Goal: Communication & Community: Answer question/provide support

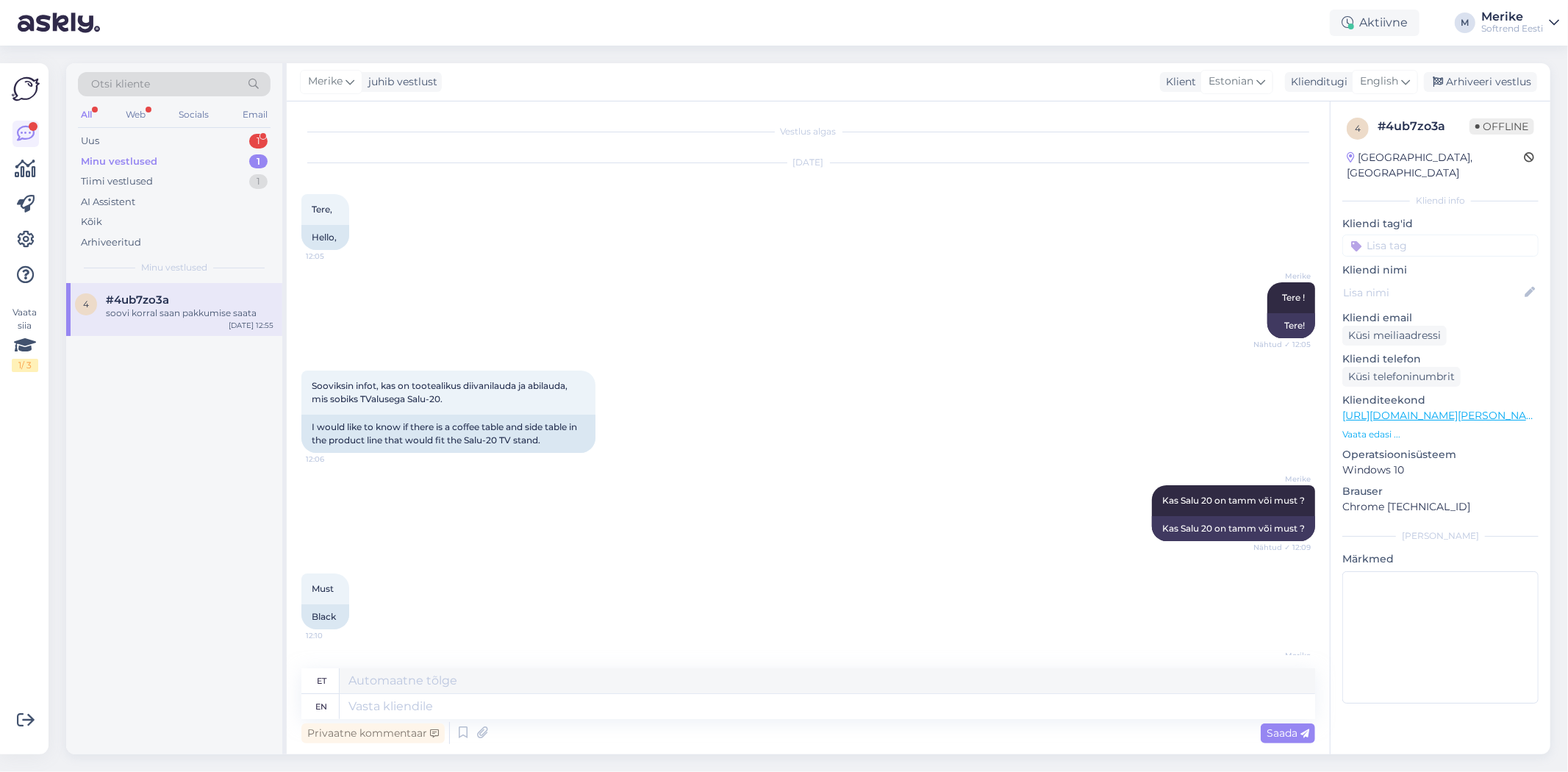
scroll to position [277, 0]
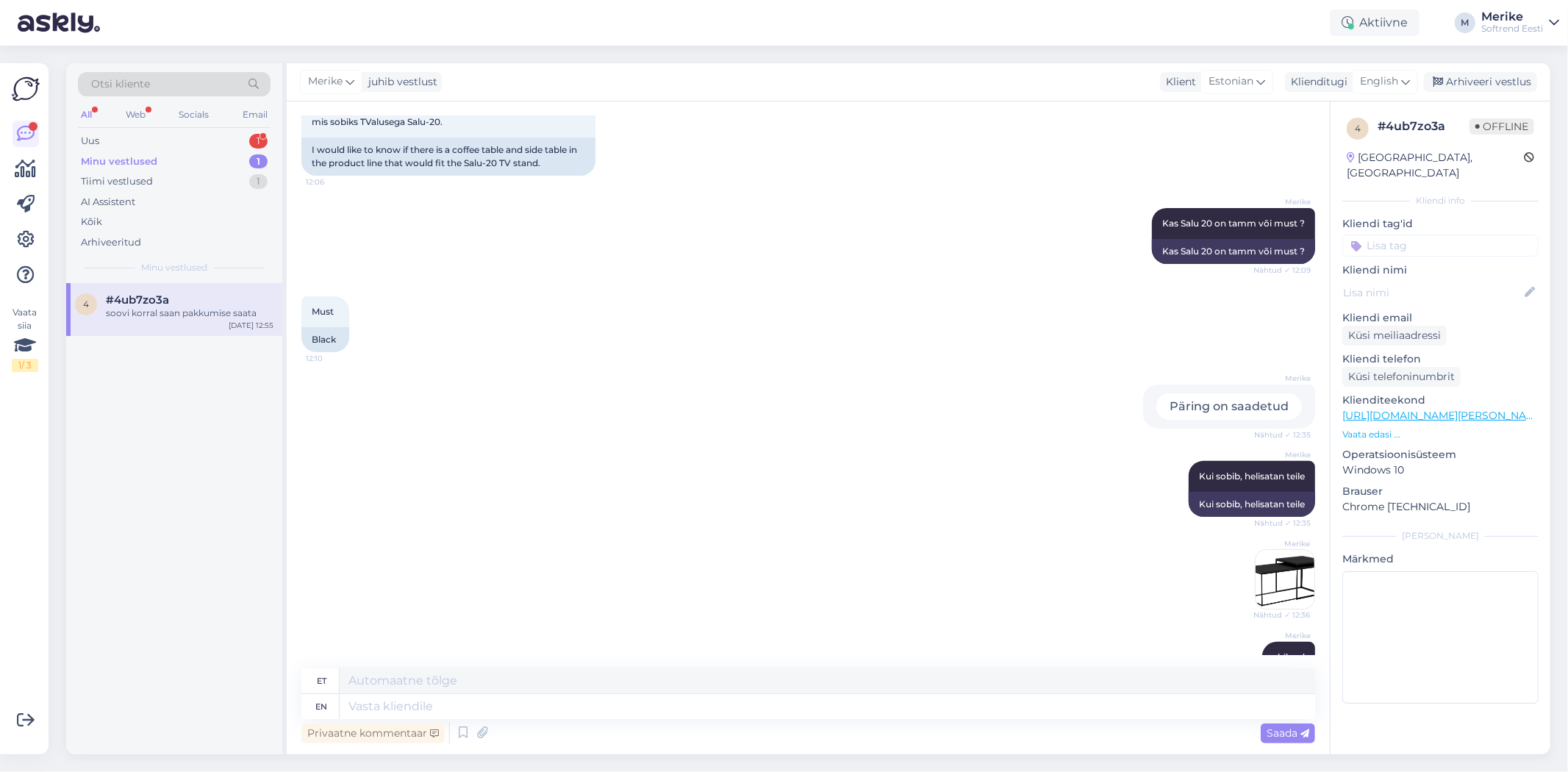
click at [130, 156] on div "Minu vestlused" at bounding box center [119, 161] width 76 height 15
click at [89, 131] on div "Uus 1" at bounding box center [174, 141] width 193 height 21
click at [150, 300] on span "#cinvbdvg" at bounding box center [136, 299] width 60 height 13
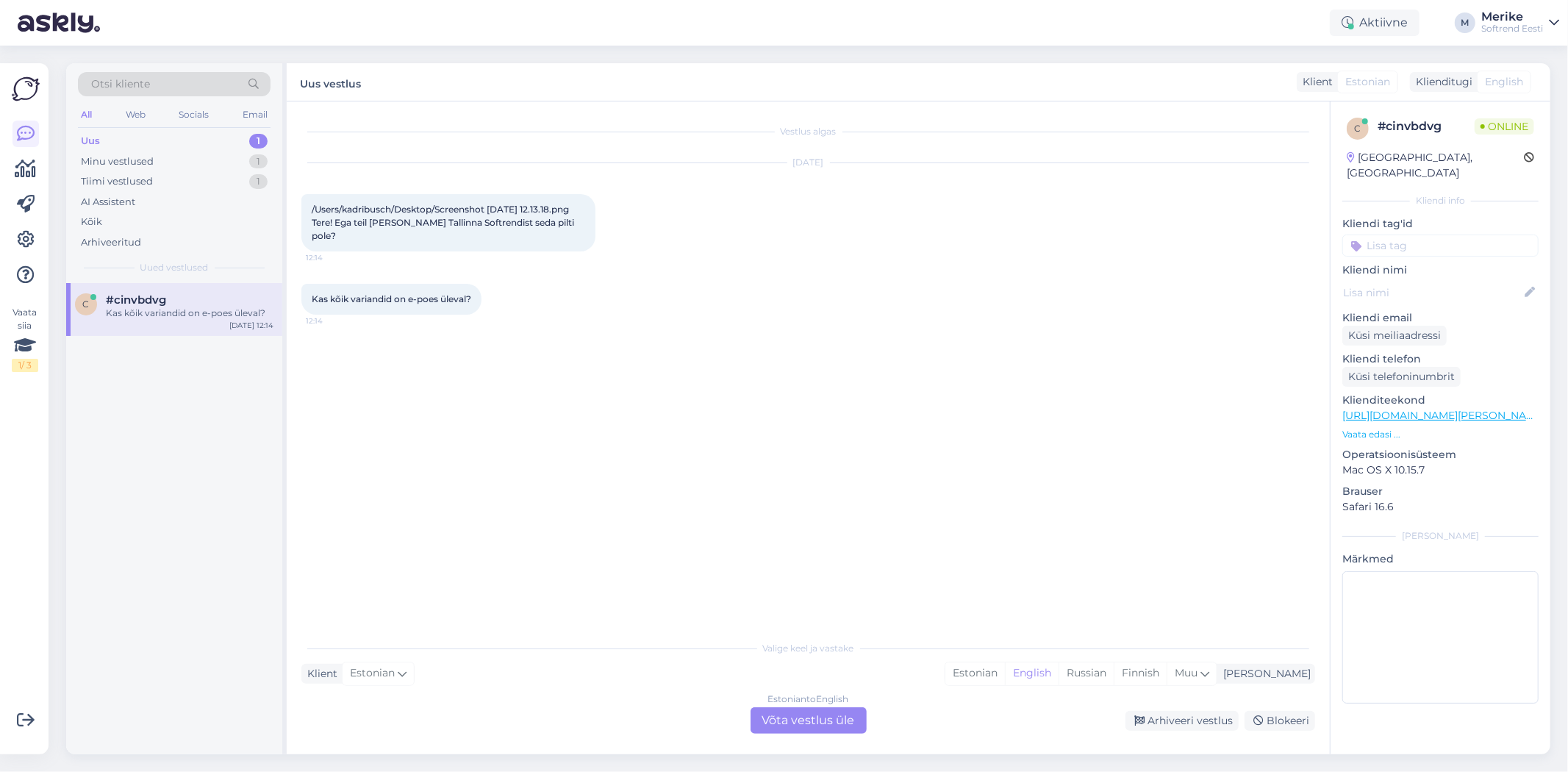
scroll to position [0, 0]
click at [785, 714] on div "Estonian to English Võta vestlus üle" at bounding box center [808, 720] width 116 height 26
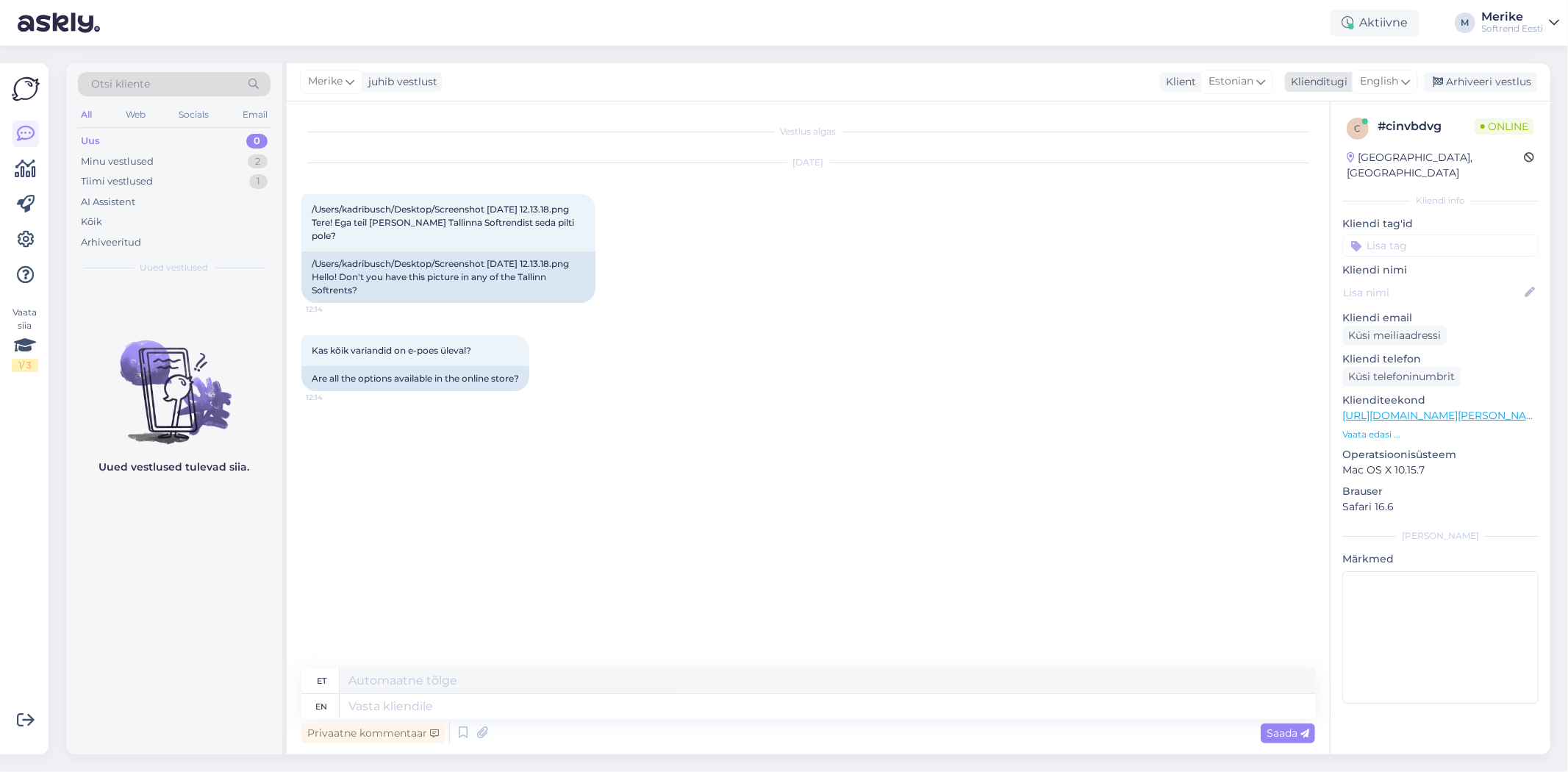
click at [1406, 79] on icon at bounding box center [1405, 81] width 8 height 16
click at [1310, 323] on link "Estonian" at bounding box center [1352, 335] width 162 height 24
click at [329, 707] on textarea at bounding box center [808, 703] width 1014 height 31
type textarea "Tere."
click at [351, 245] on div "/Users/kadribusch/Desktop/Screenshot 2025-09-22 at 12.13.18.png Tere! Ega teil …" at bounding box center [448, 223] width 294 height 57
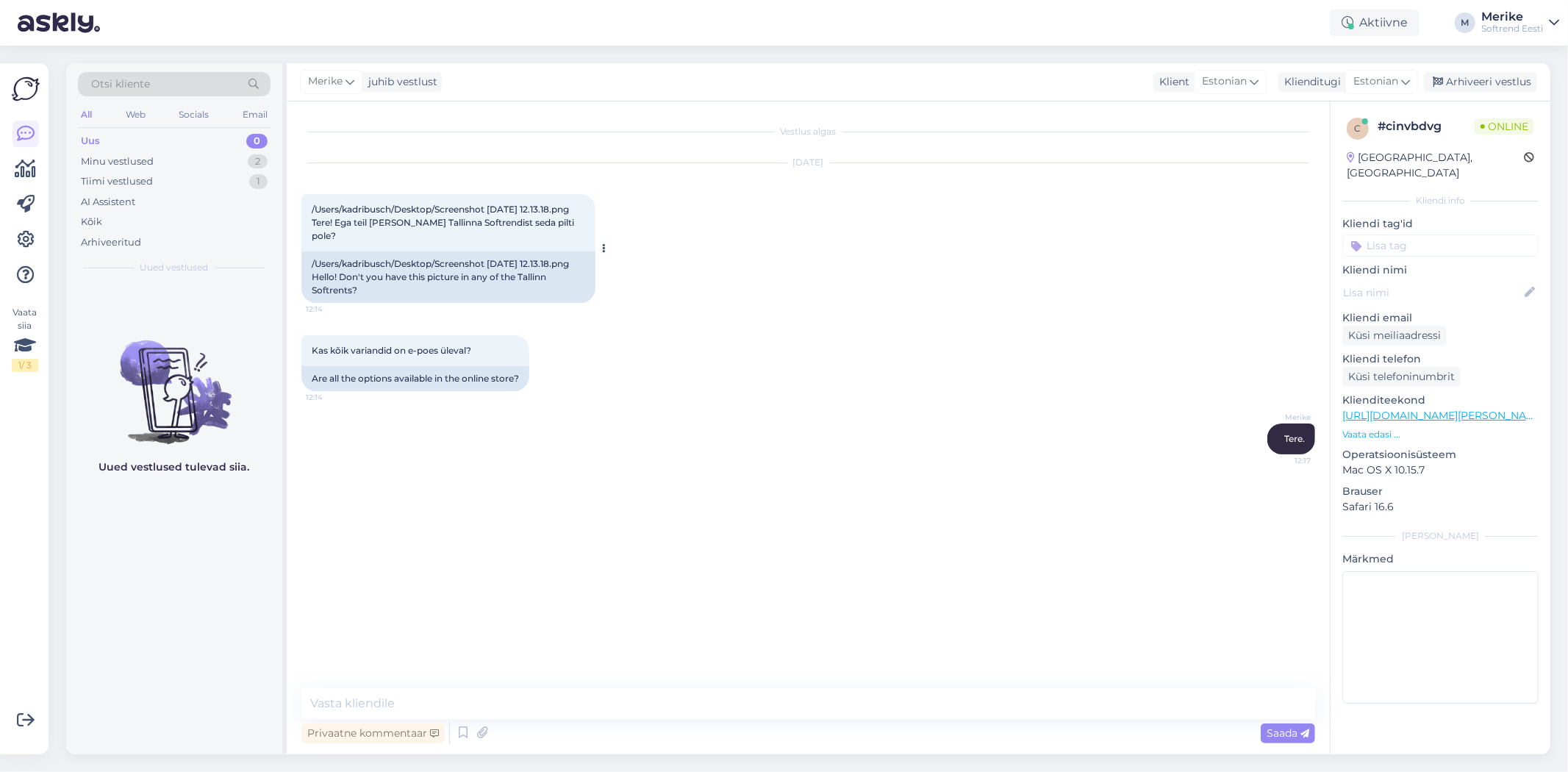
click at [397, 219] on span "/Users/kadribusch/Desktop/Screenshot 2025-09-22 at 12.13.18.png Tere! Ega teil …" at bounding box center [443, 222] width 265 height 38
drag, startPoint x: 364, startPoint y: 224, endPoint x: 307, endPoint y: 213, distance: 58.1
click at [307, 213] on div "/Users/kadribusch/Desktop/Screenshot 2025-09-22 at 12.13.18.png Tere! Ega teil …" at bounding box center [448, 223] width 294 height 57
copy span "/Users/kadribusch/Desktop/Screenshot 2025-09-22 at 12.13.18.png"
click at [1372, 409] on link "https://softrend.ee/toode/pilt-moon-monika-petersen-4/?product-category=41" at bounding box center [1444, 415] width 203 height 13
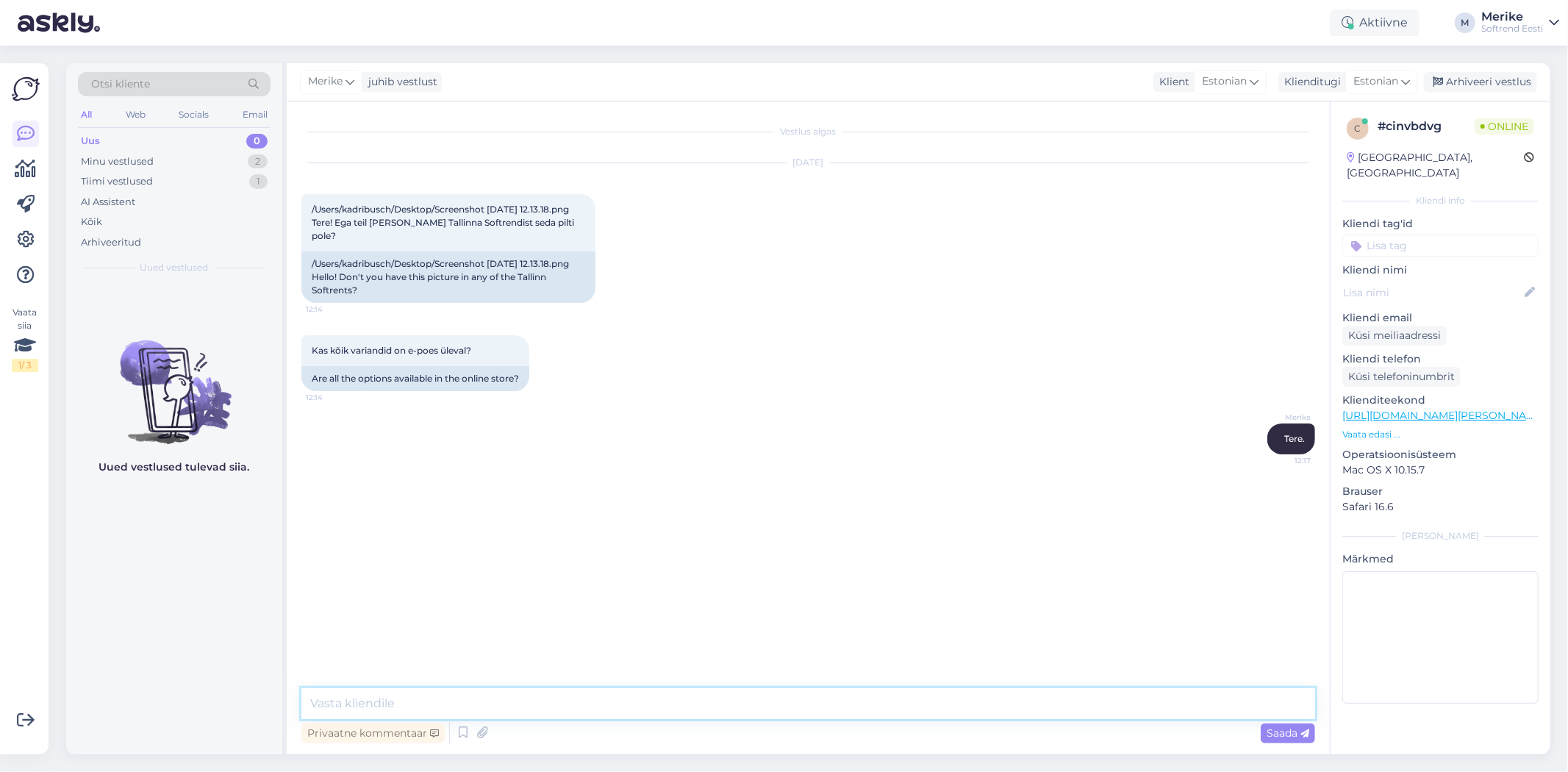
click at [332, 701] on textarea at bounding box center [808, 703] width 1014 height 31
click at [1373, 409] on link "https://softrend.ee/toode/pilt-moon-monika-petersen-4/?product-category=41" at bounding box center [1444, 415] width 203 height 13
click at [727, 706] on textarea "Ma ei saa aru, millist te täpsemalt mõtlete .Kas seda" at bounding box center [808, 703] width 1014 height 31
paste textarea "https://softrend.ee/toode/pilt-moon-monika-petersen-4/?product-category=41"
type textarea "Ma ei saa aru, millist te täpsemalt mõtlete .Kas seda https://softrend.ee/toode…"
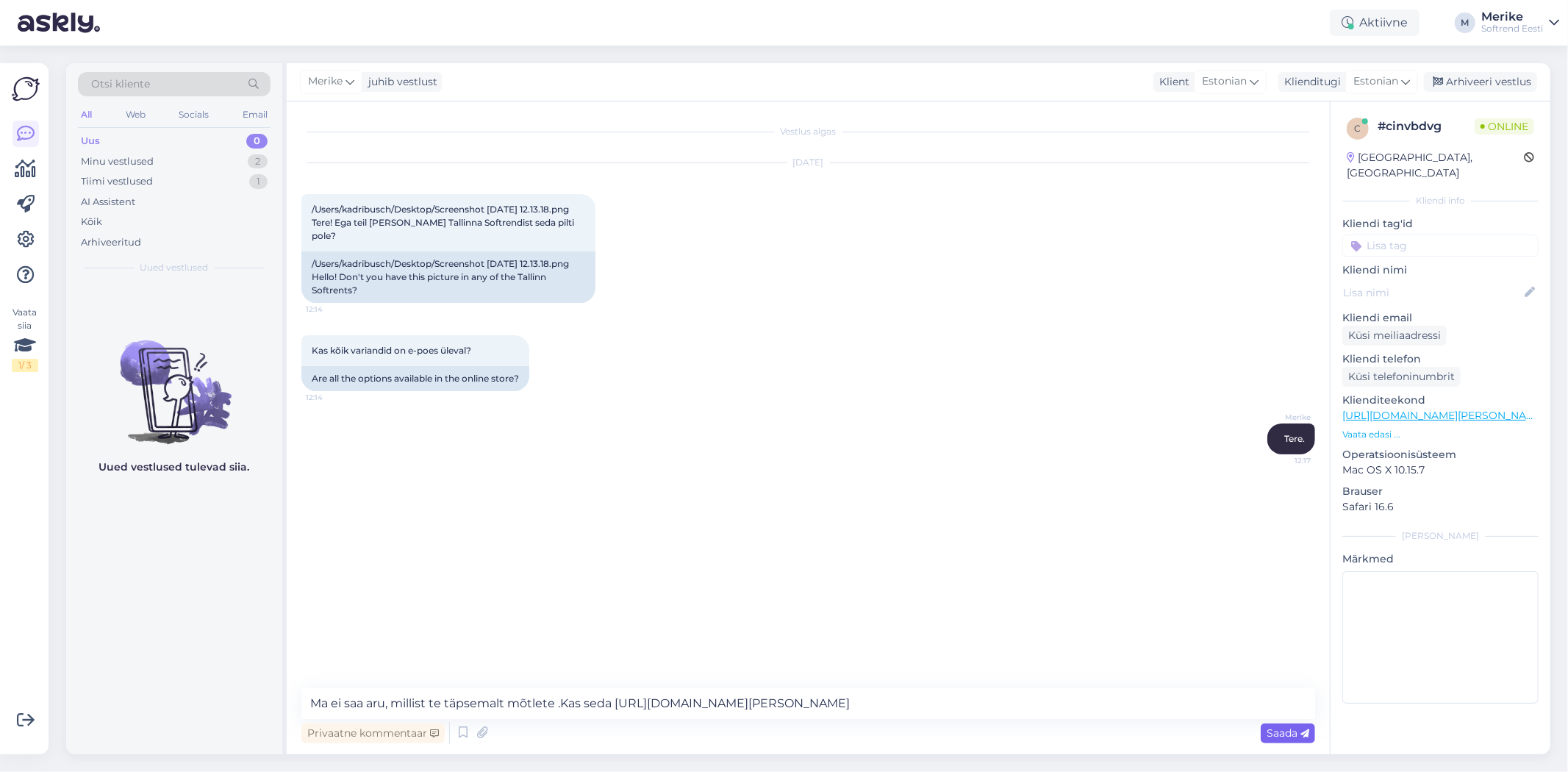
click at [1282, 733] on span "Saada" at bounding box center [1287, 733] width 42 height 13
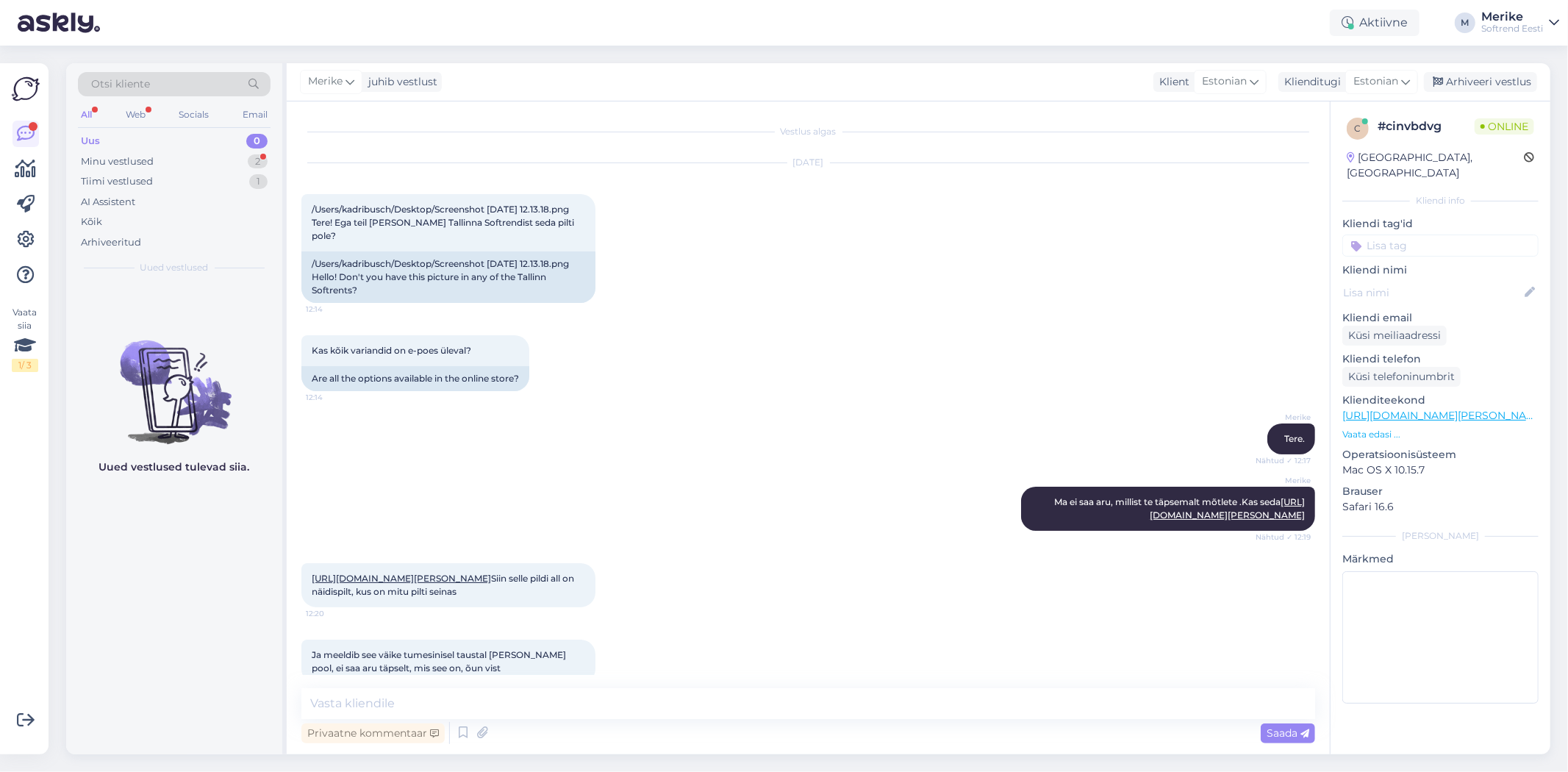
scroll to position [52, 0]
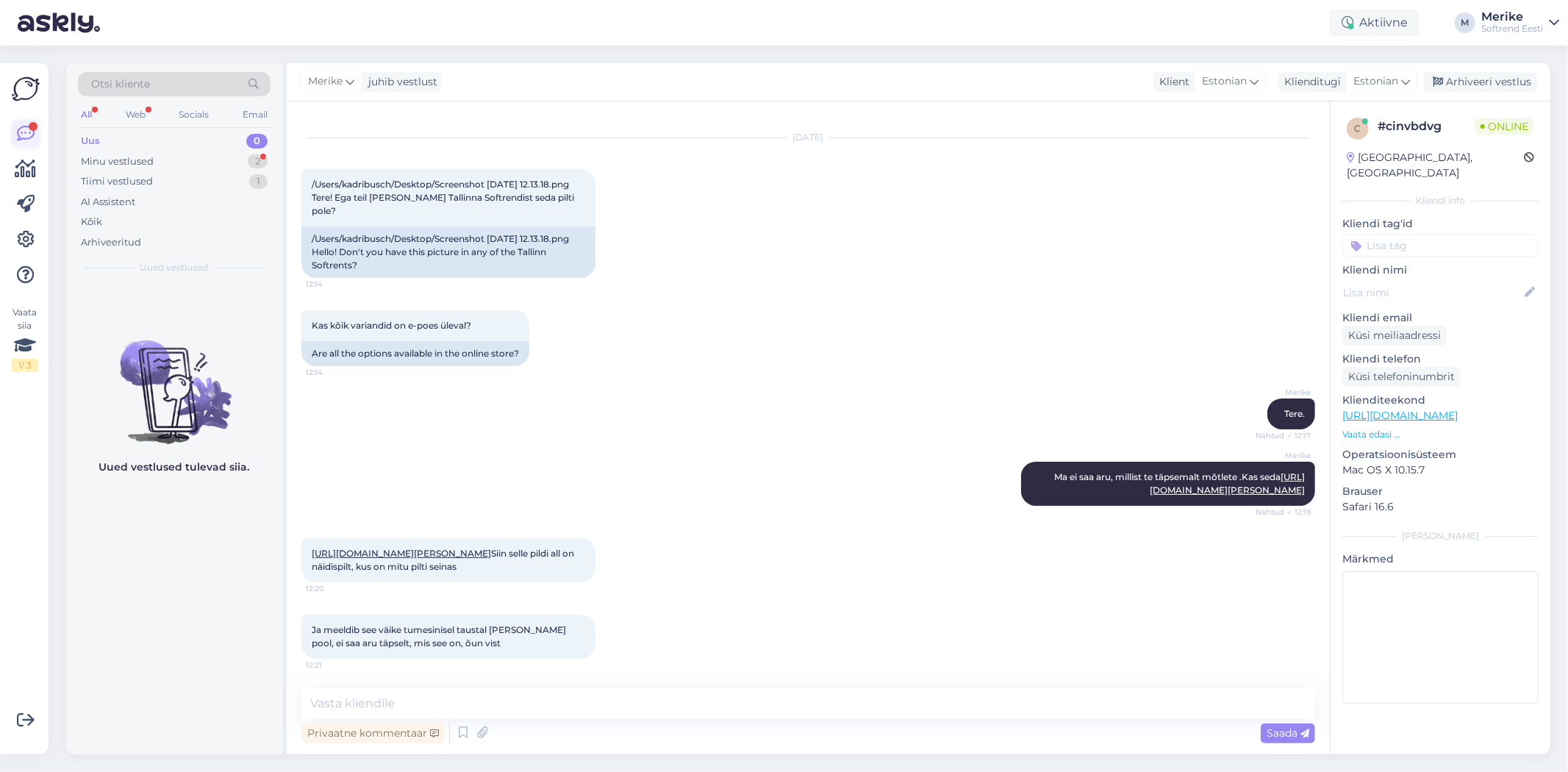
click at [26, 130] on icon at bounding box center [25, 133] width 18 height 18
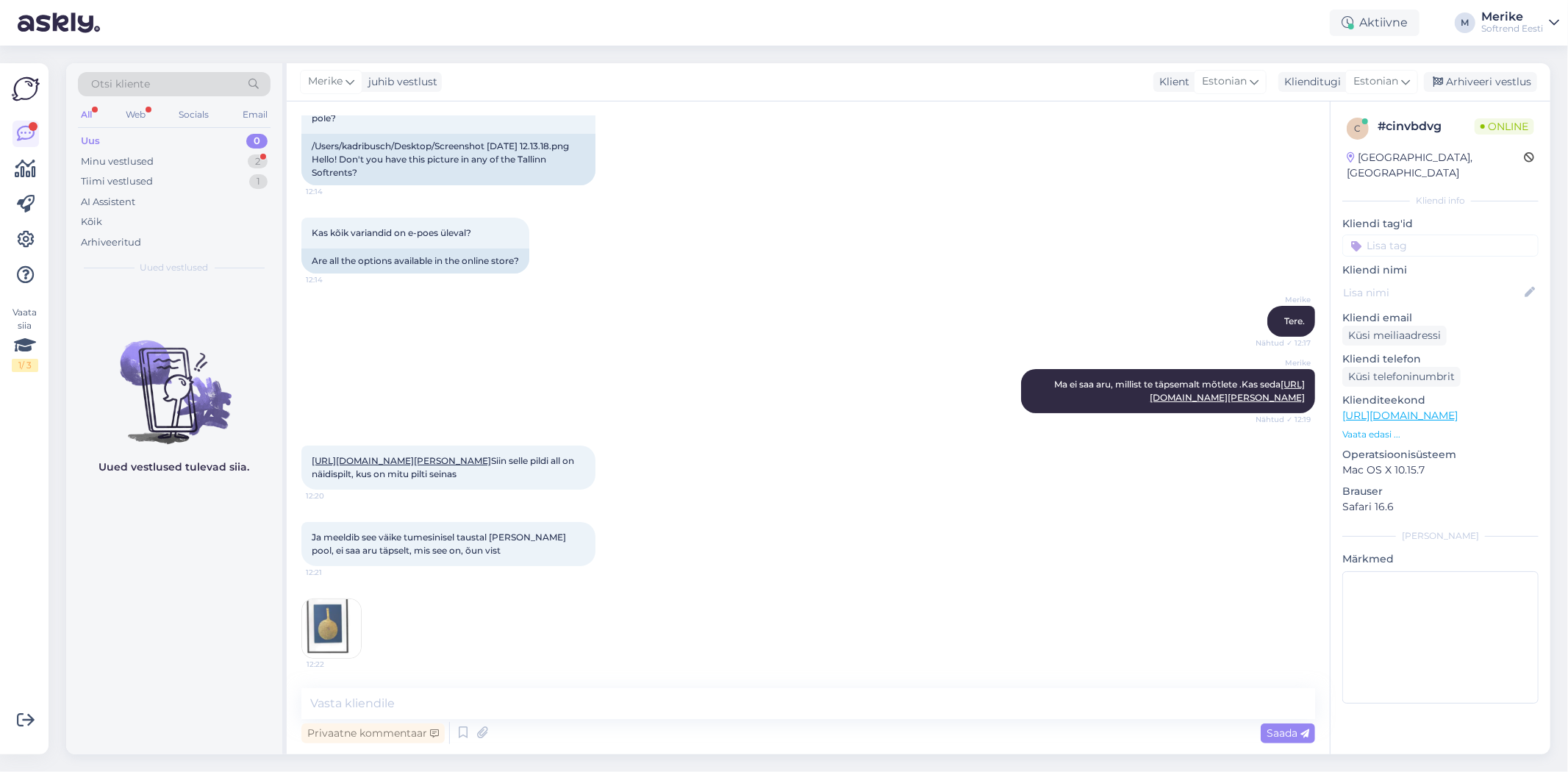
click at [335, 619] on img at bounding box center [332, 629] width 59 height 59
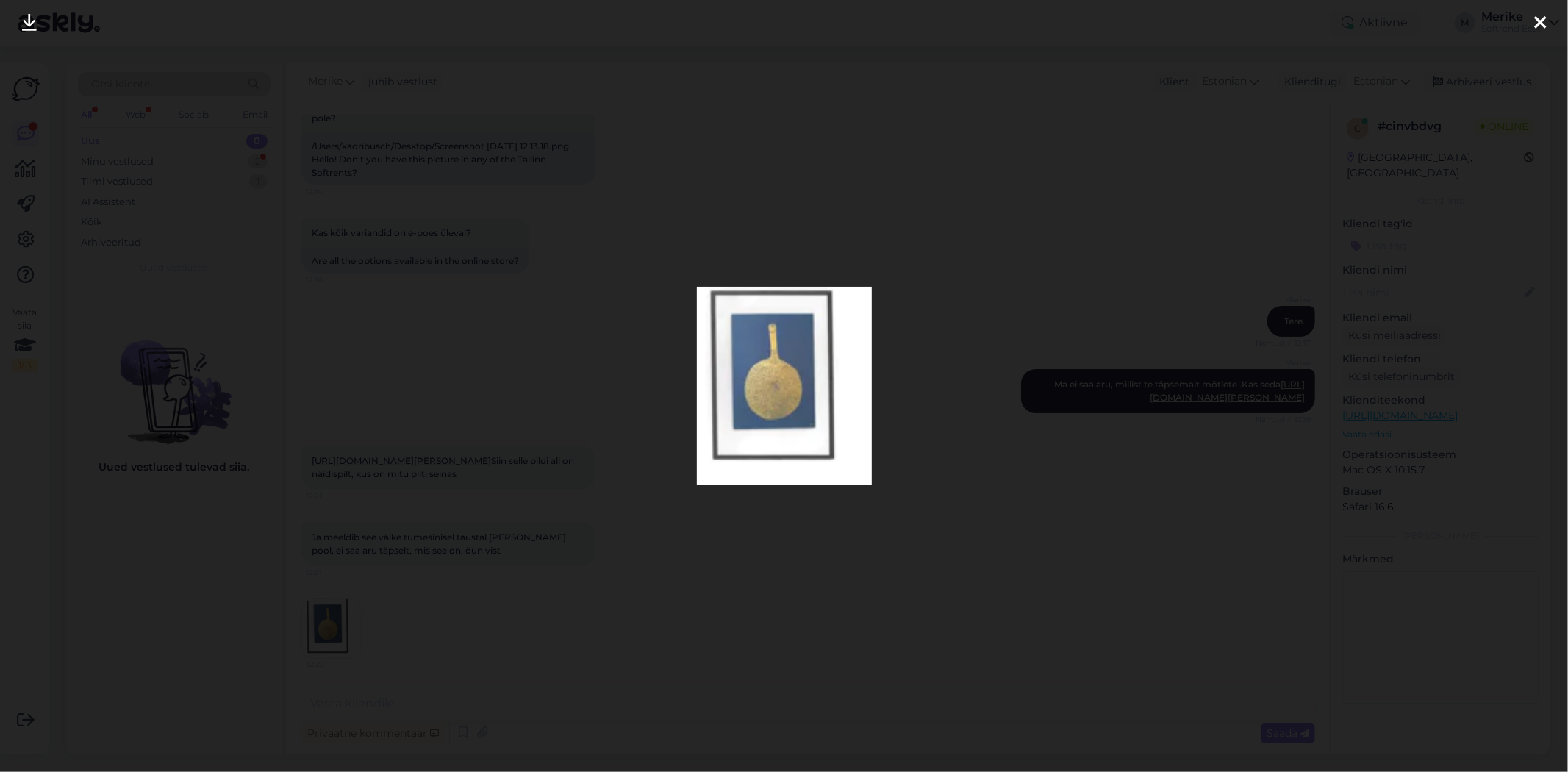
click at [763, 410] on img at bounding box center [784, 386] width 175 height 198
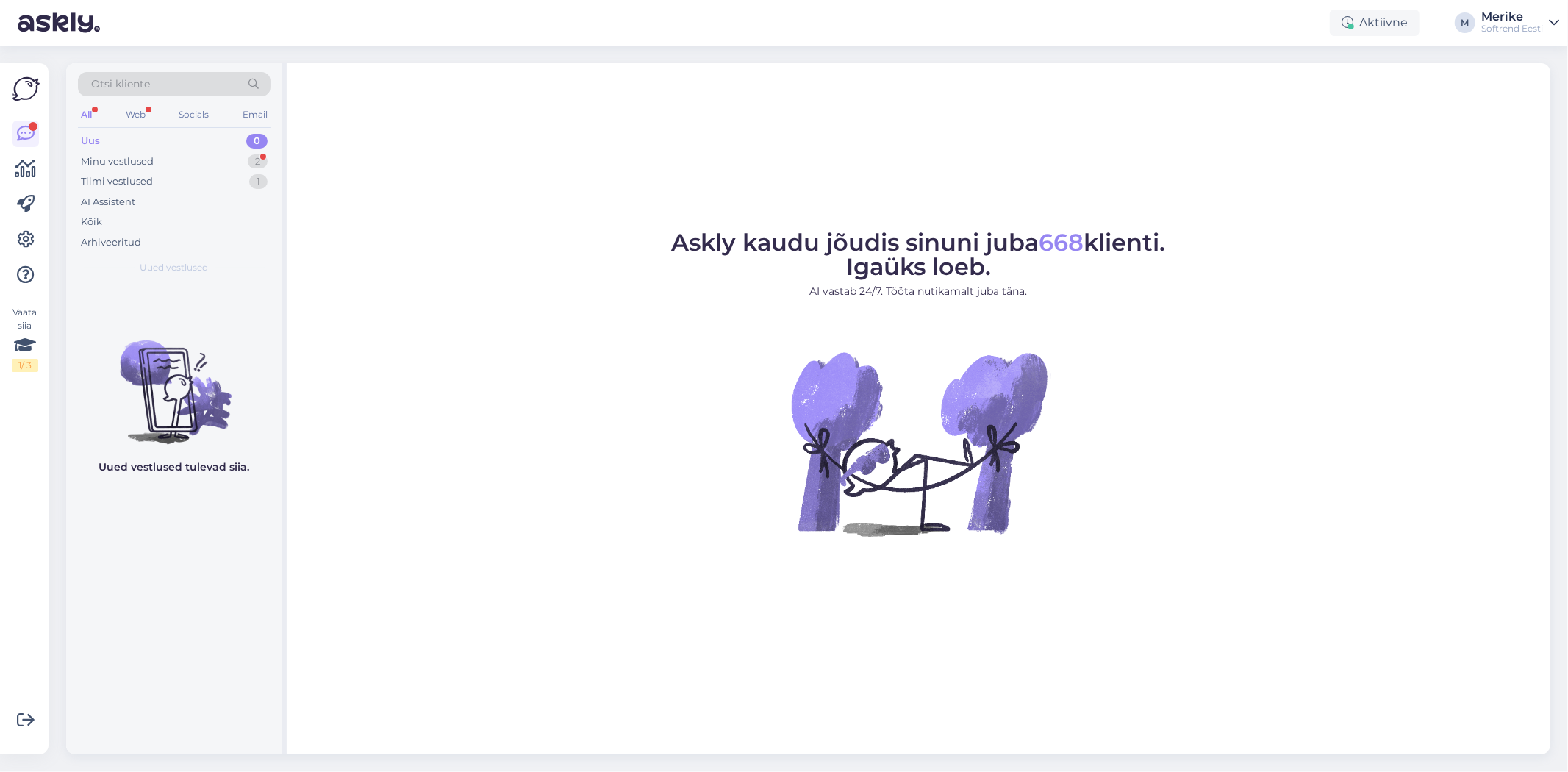
click at [90, 136] on div "Uus" at bounding box center [90, 140] width 19 height 15
click at [118, 159] on div "Minu vestlused" at bounding box center [117, 161] width 72 height 15
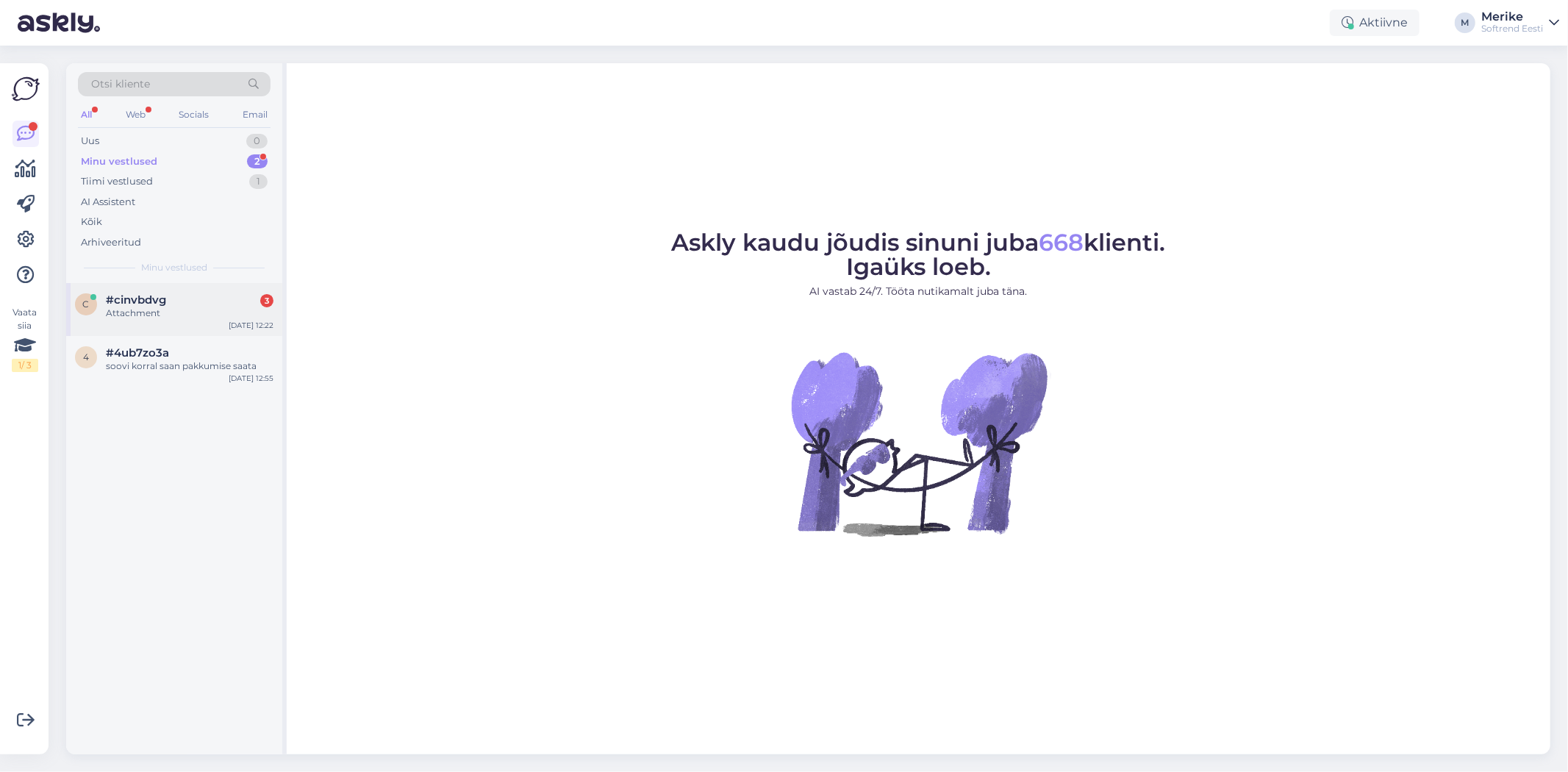
click at [149, 302] on span "#cinvbdvg" at bounding box center [136, 299] width 60 height 13
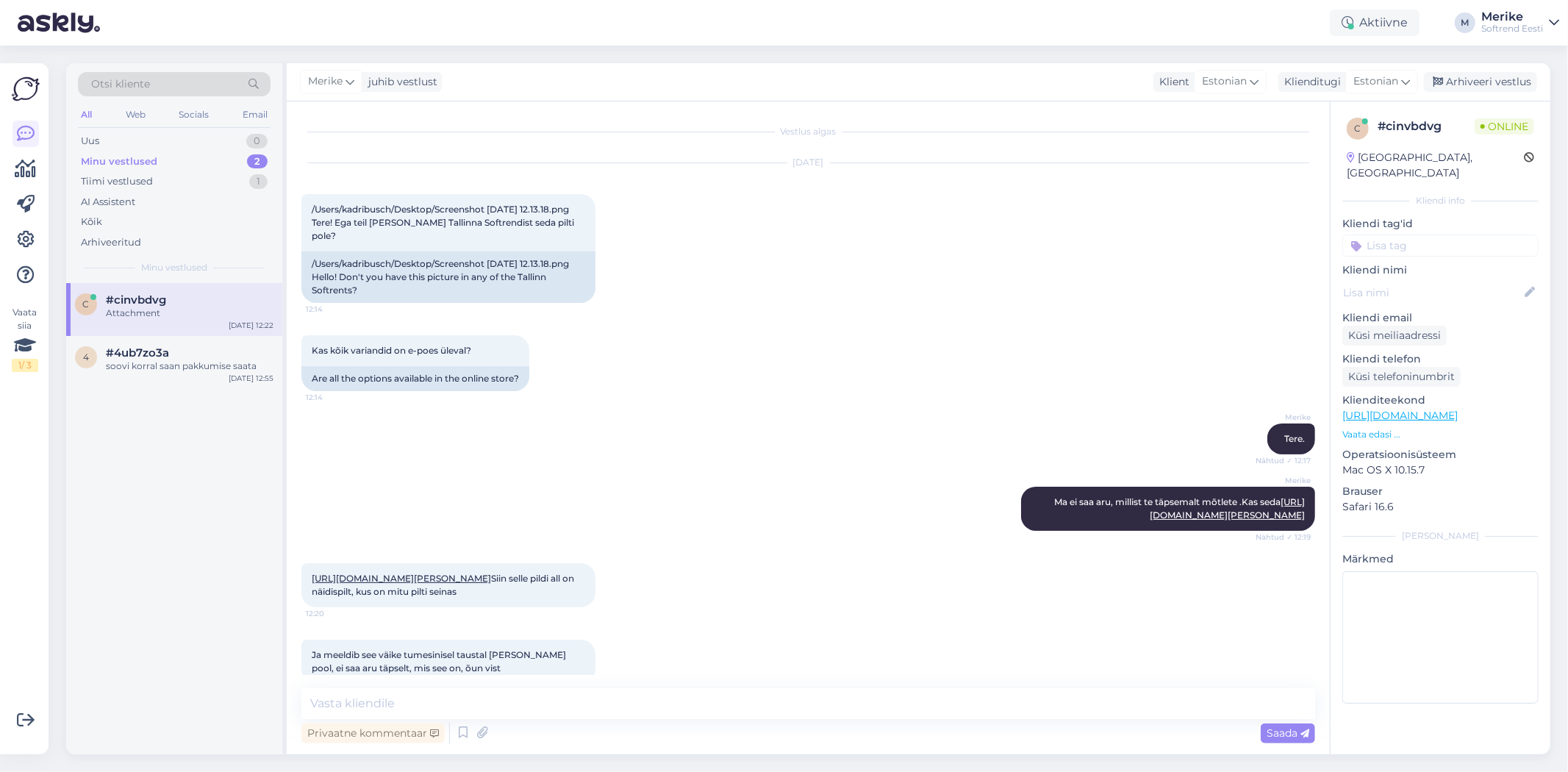
scroll to position [143, 0]
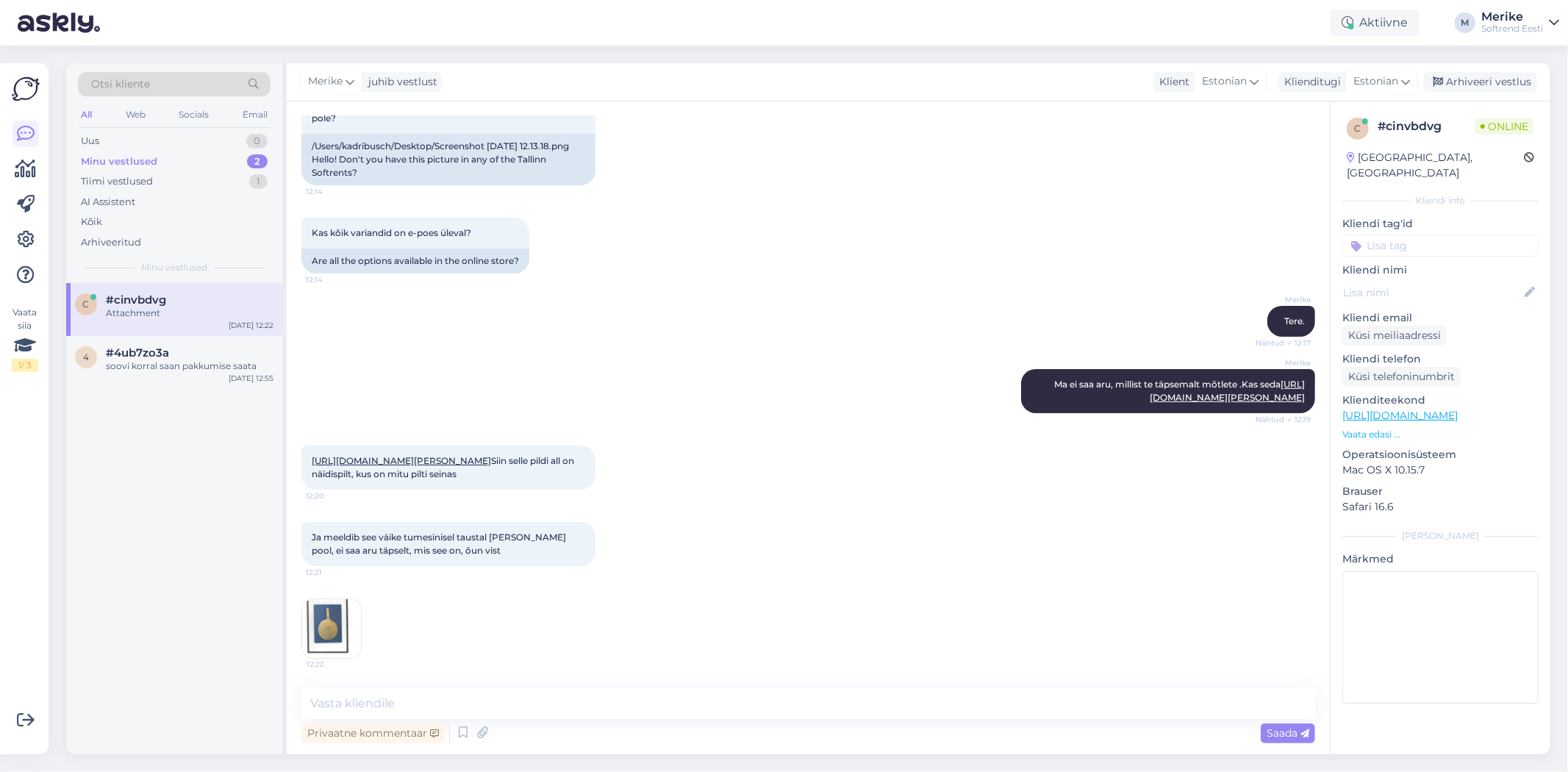
click at [386, 455] on link "https://softrend.ee/toode/pilt-voilill-monika-petersen/?product-category=41" at bounding box center [401, 460] width 180 height 11
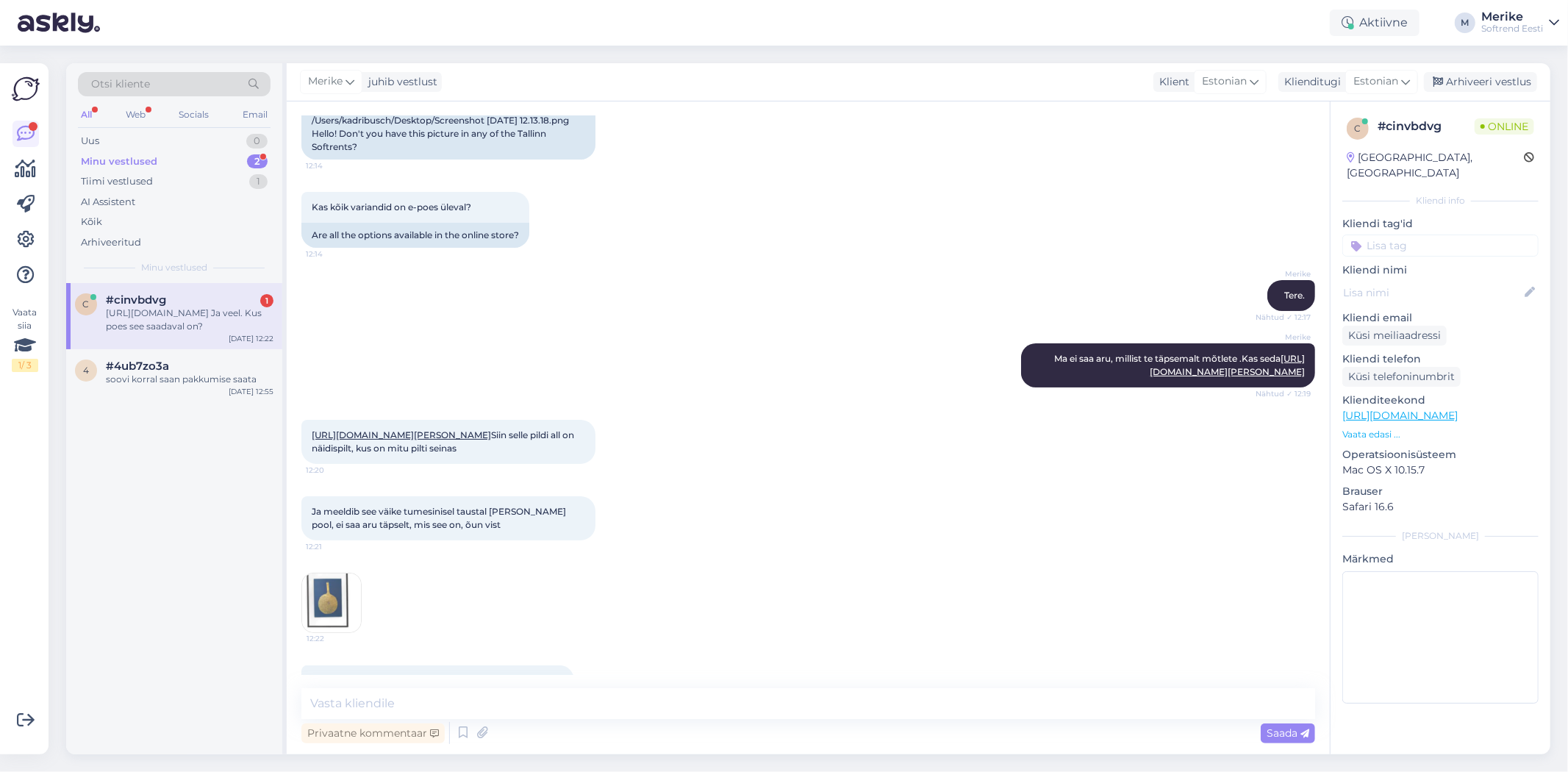
scroll to position [221, 0]
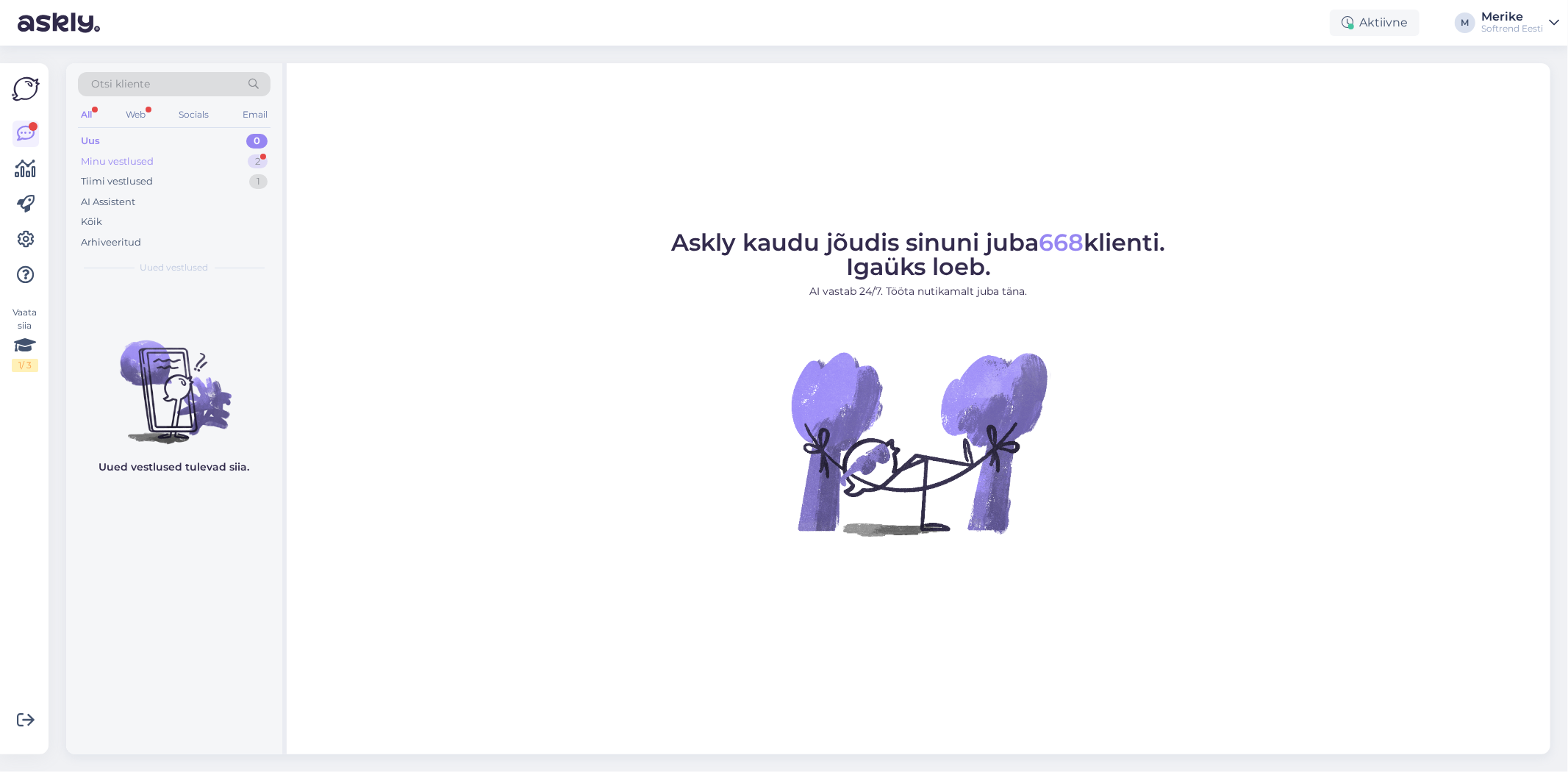
click at [113, 159] on div "Minu vestlused" at bounding box center [117, 161] width 72 height 15
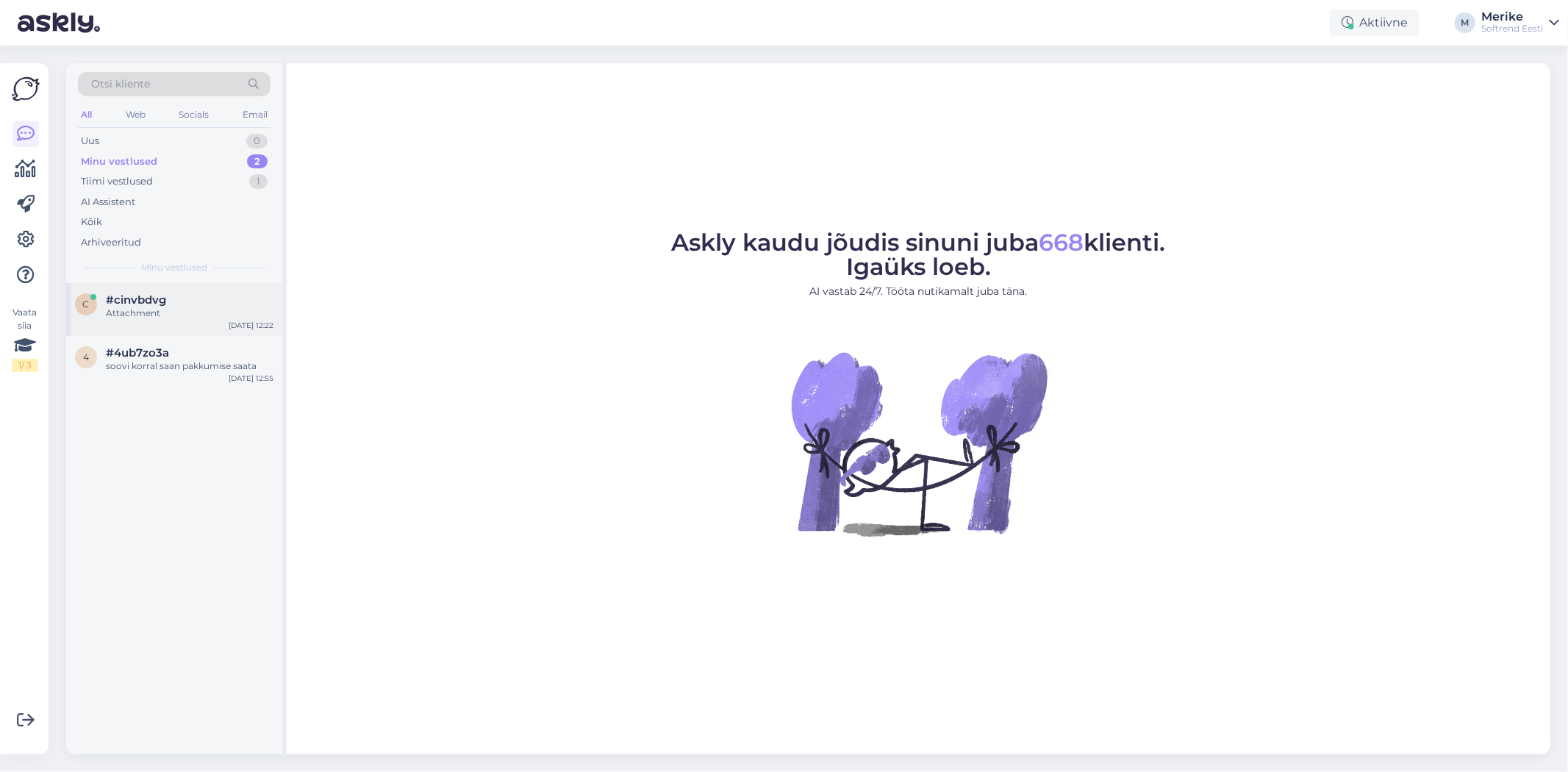
click at [167, 307] on div "Attachment" at bounding box center [189, 313] width 167 height 13
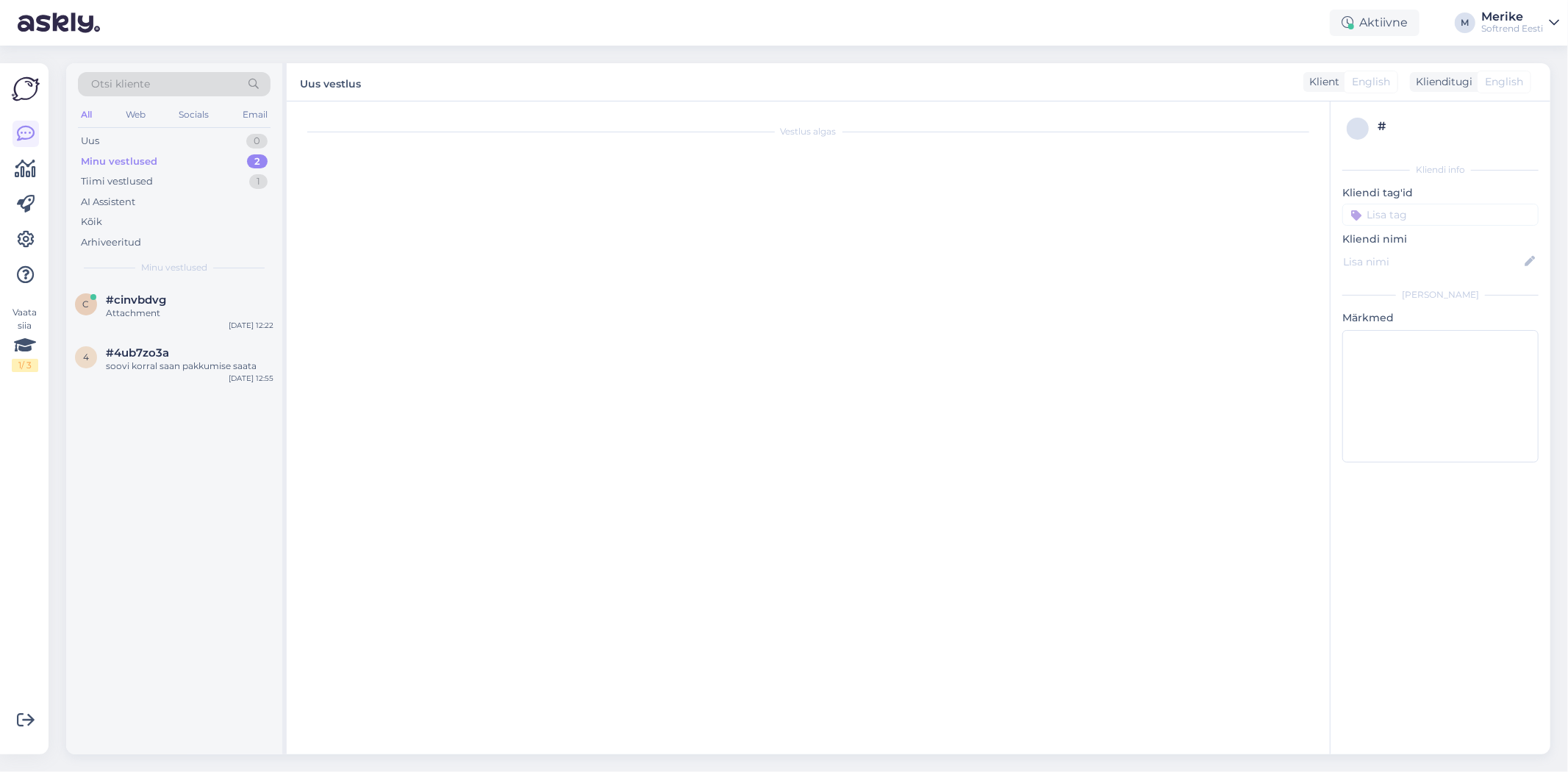
scroll to position [143, 0]
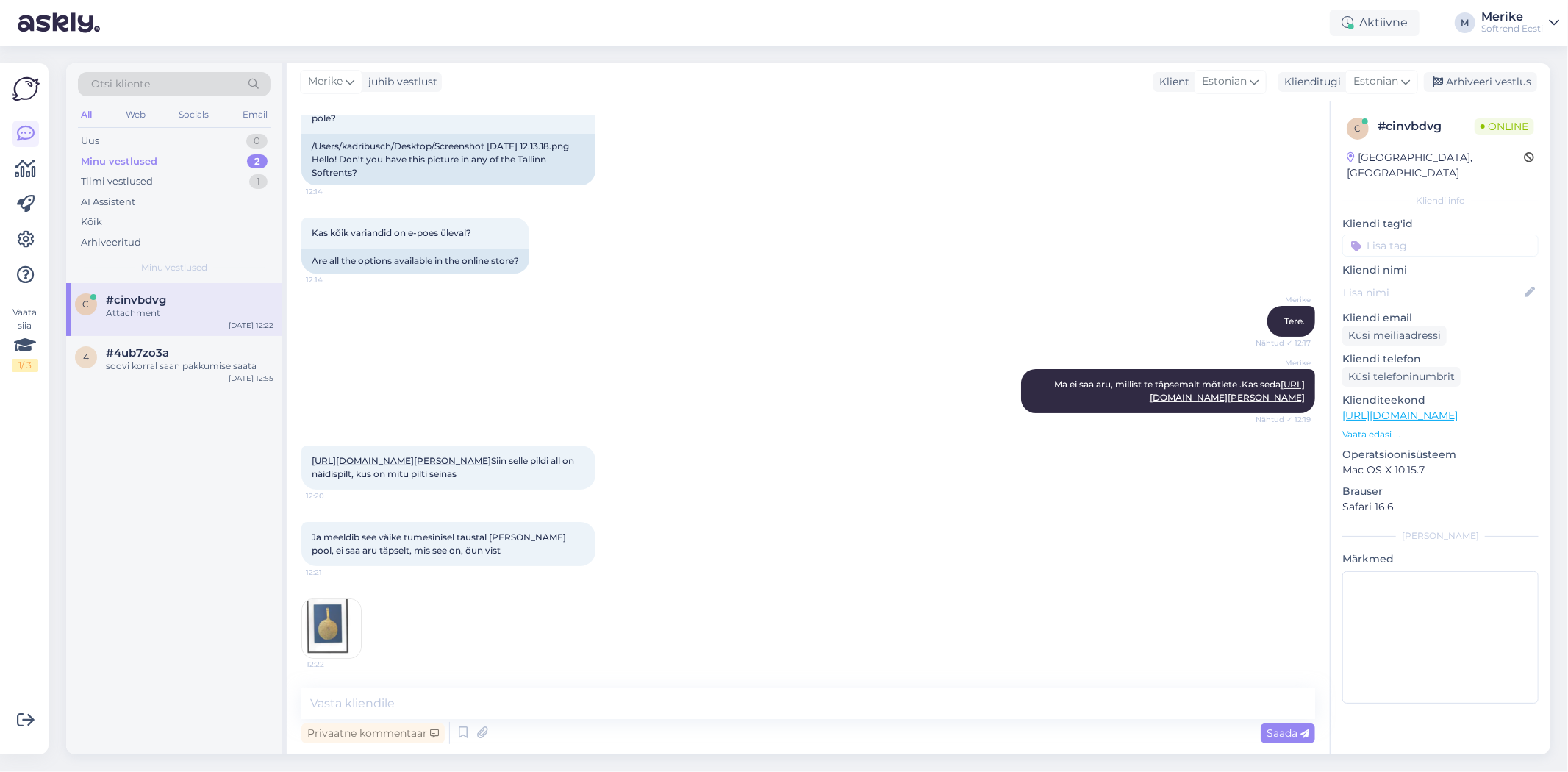
click at [364, 453] on div "https://softrend.ee/toode/pilt-voilill-monika-petersen/?product-category=41 Sii…" at bounding box center [448, 467] width 294 height 44
click at [360, 455] on link "https://softrend.ee/toode/pilt-voilill-monika-petersen/?product-category=41" at bounding box center [401, 460] width 180 height 11
click at [339, 697] on textarea at bounding box center [808, 703] width 1014 height 31
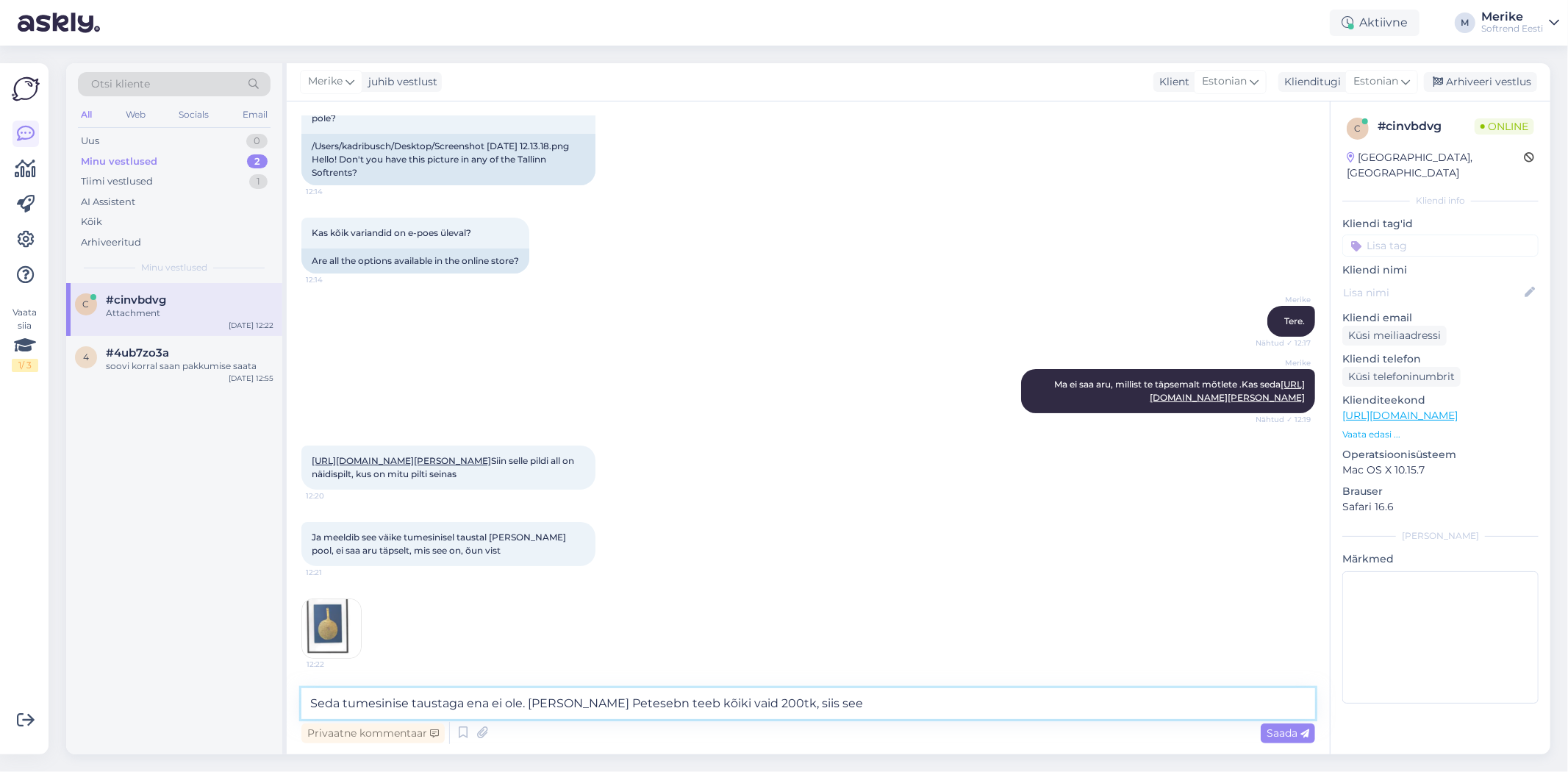
click at [741, 702] on textarea "Seda tumesinise taustaga ena ei ole. Kuna Monika Petesebn teeb kõiki vaid 200tk…" at bounding box center [808, 703] width 1014 height 31
click at [966, 703] on textarea "Seda tumesinise taustaga ena ei ole. Kuna Monika Petesen teeb kõiki vaid 200tk,…" at bounding box center [808, 703] width 1014 height 31
type textarea "Seda tumesinise taustaga ena ei ole. Kuna Monika Petesen teeb kõiki vaid 200tk,…"
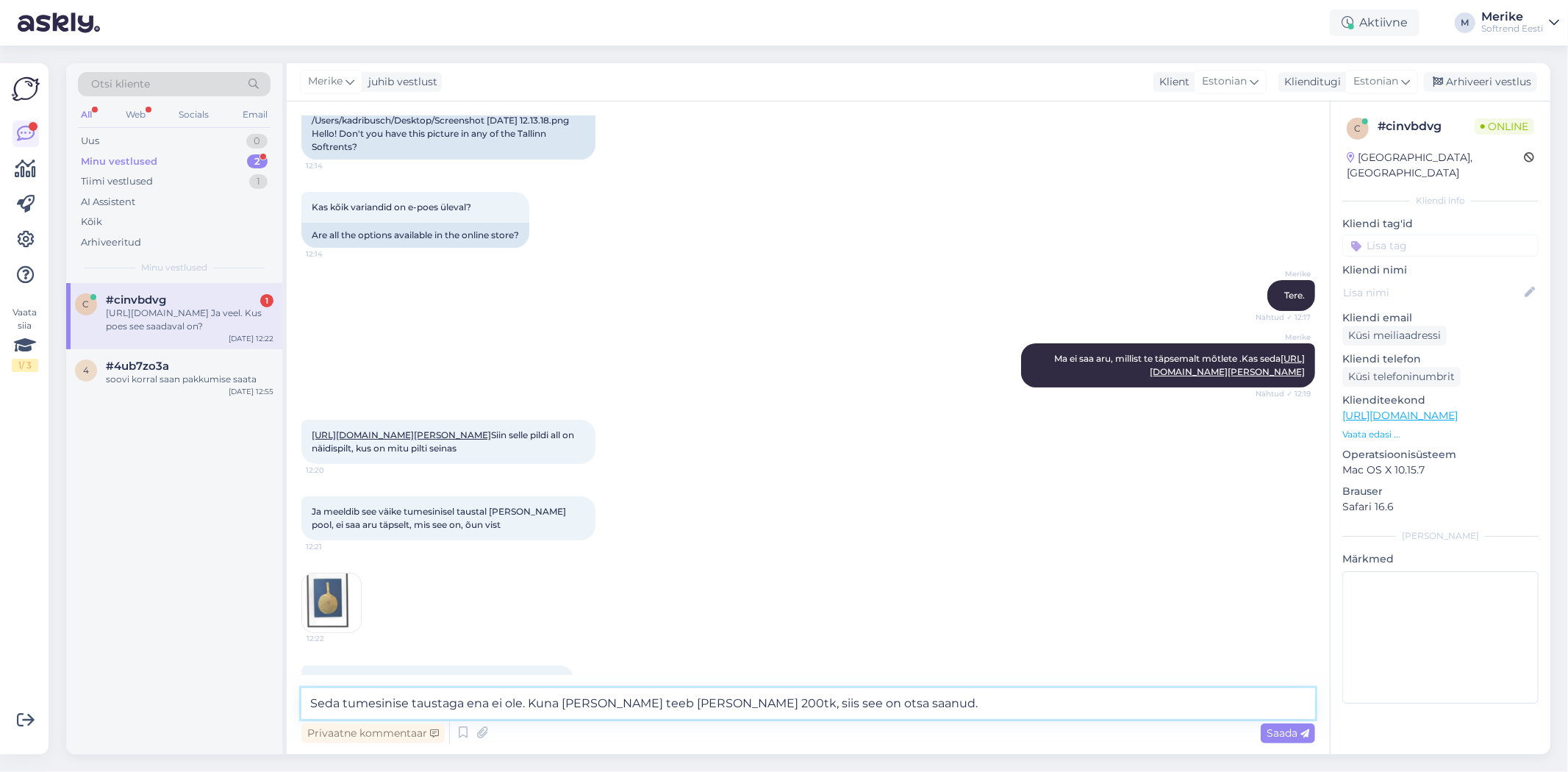
scroll to position [221, 0]
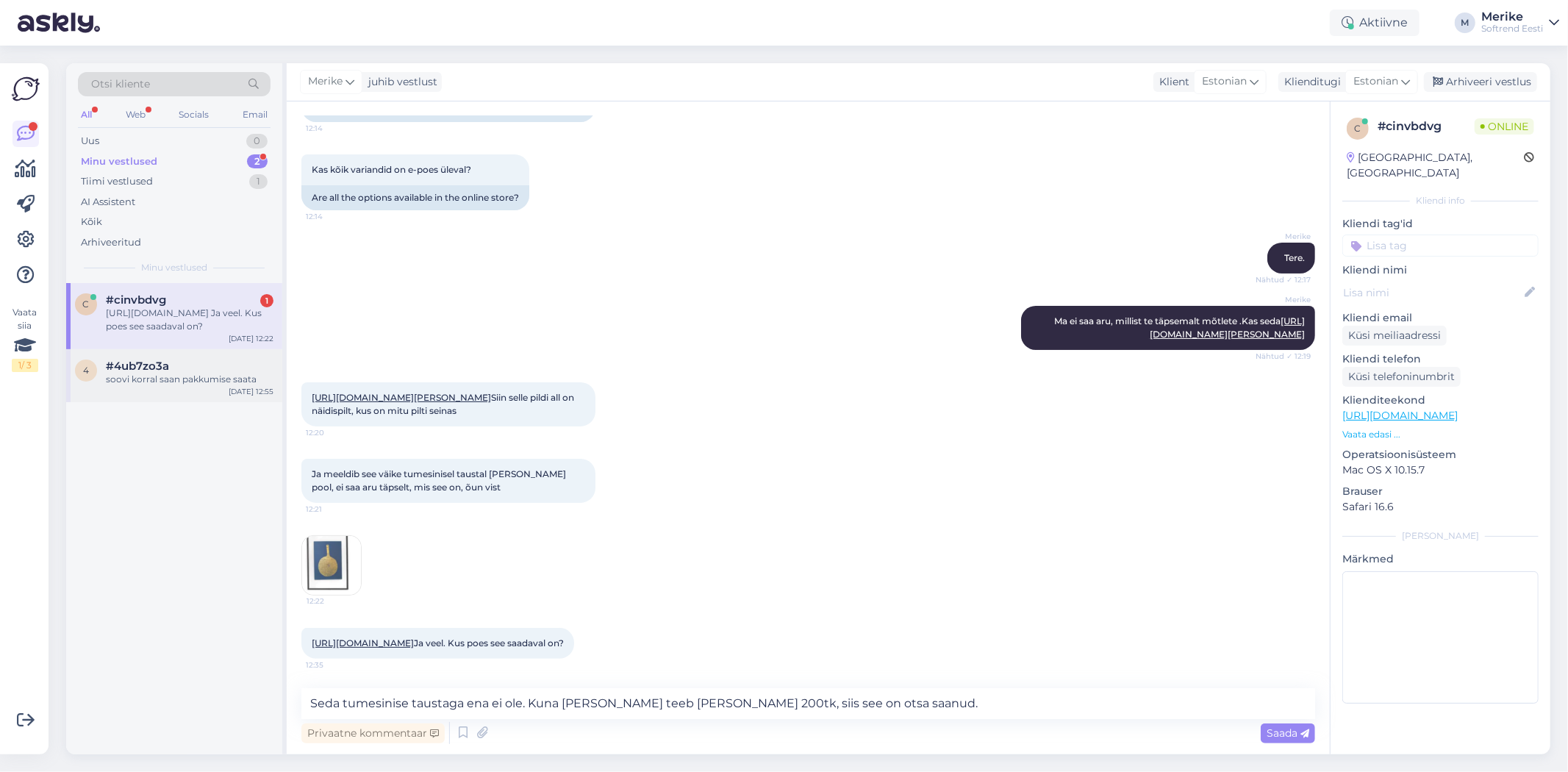
click at [137, 366] on span "#4ub7zo3a" at bounding box center [137, 366] width 63 height 13
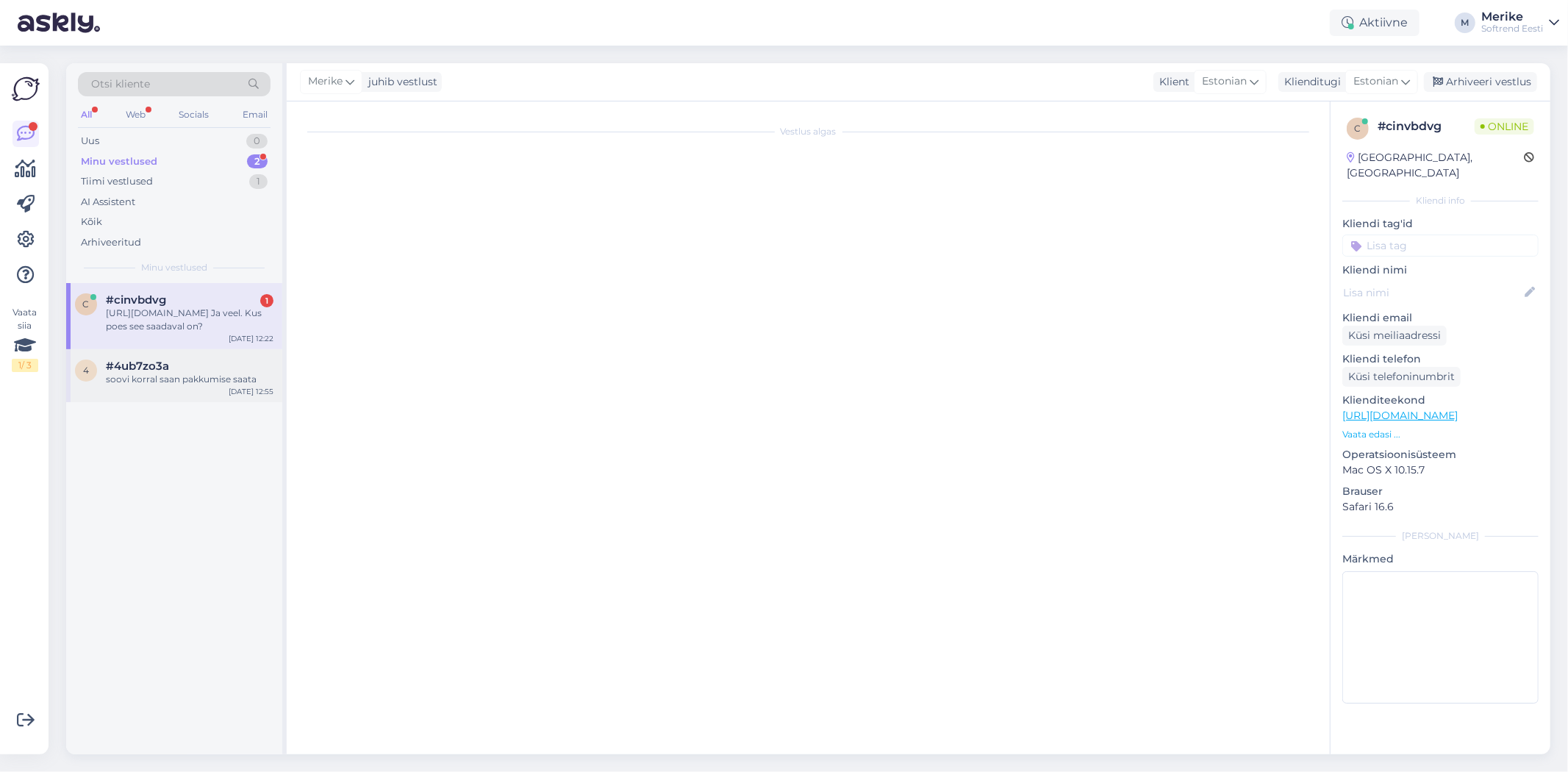
scroll to position [605, 0]
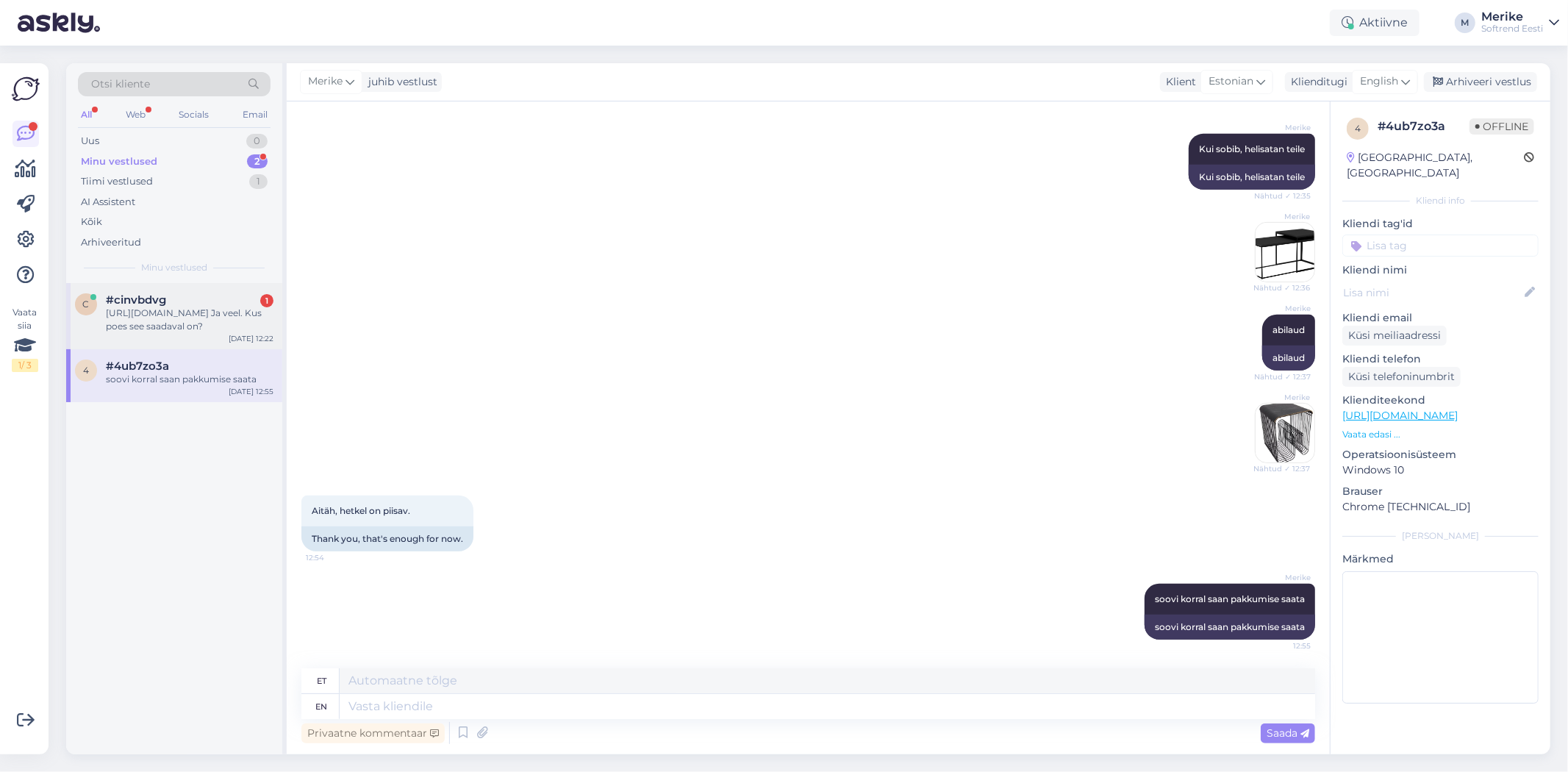
click at [131, 314] on div "https://softrend.ee/toode/poster-fuusal/?product-category=41 Ja veel. Kus poes …" at bounding box center [189, 320] width 167 height 26
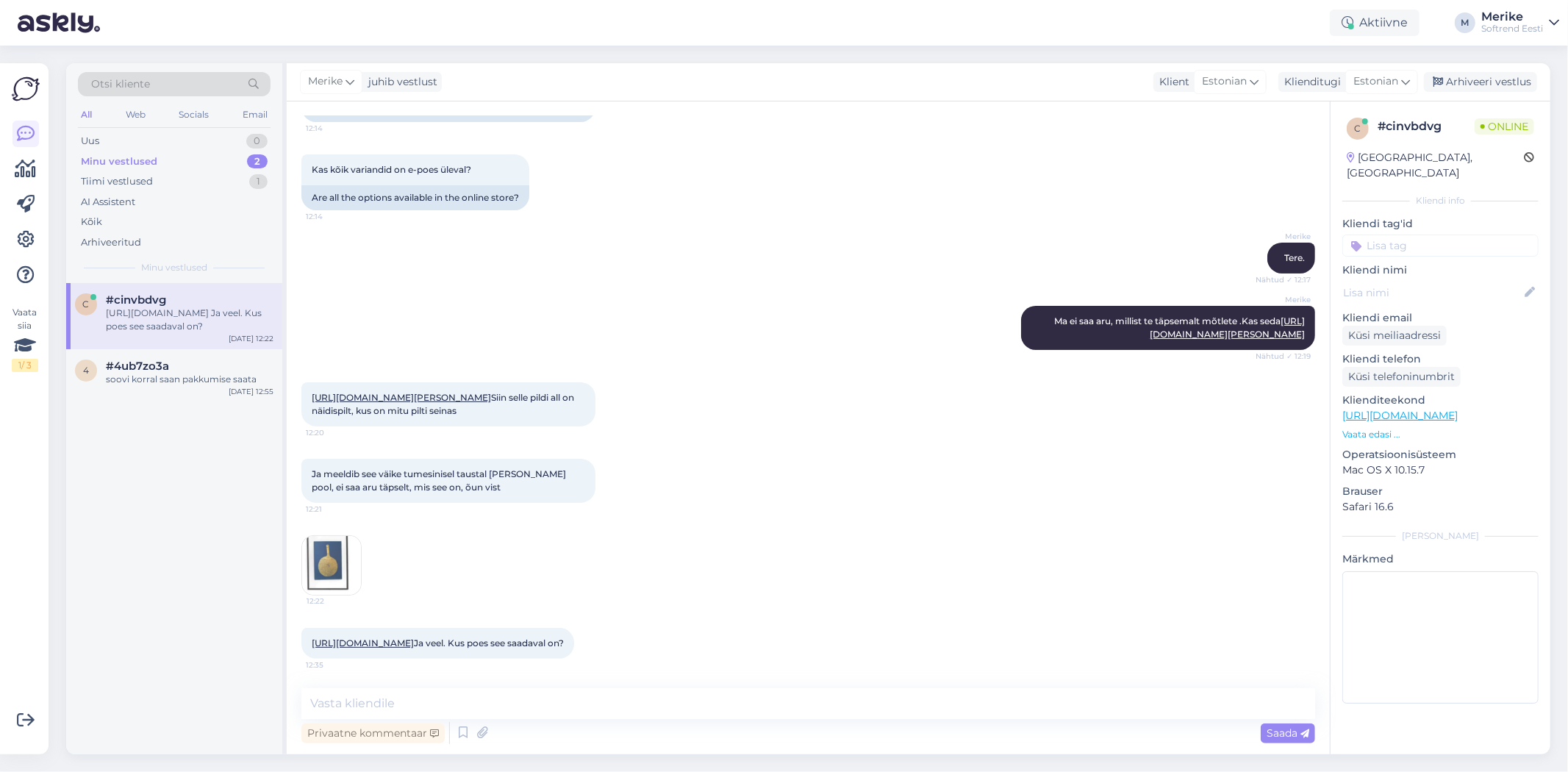
scroll to position [221, 0]
click at [362, 706] on textarea at bounding box center [808, 703] width 1014 height 31
click at [592, 700] on textarea "Seda enam pole saadaval. Kuna Monica" at bounding box center [808, 703] width 1014 height 31
click at [636, 704] on textarea "Seda enam pole saadaval. Kuna Monika" at bounding box center [808, 703] width 1014 height 31
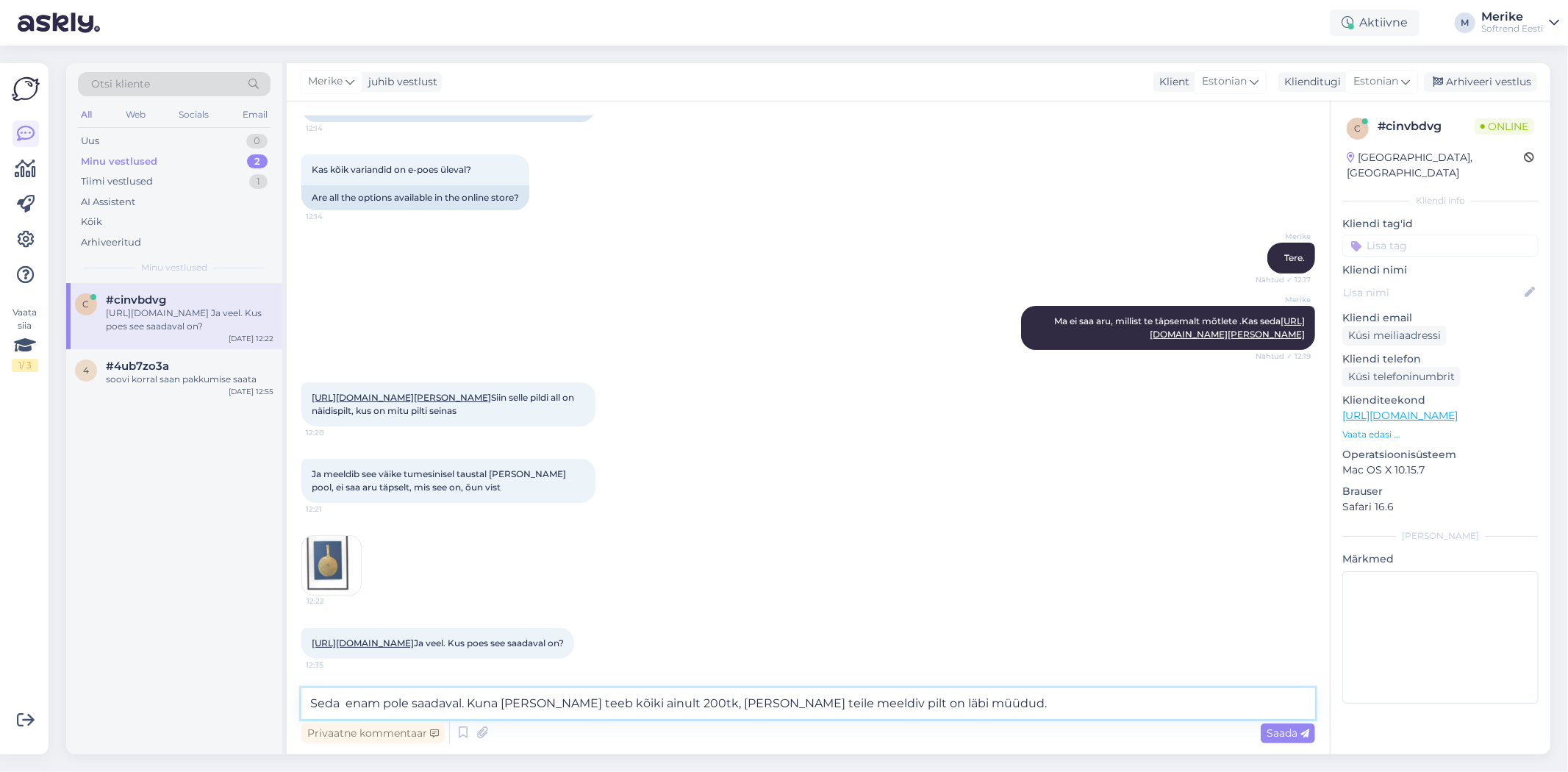
click at [873, 702] on textarea "Seda enam pole saadaval. Kuna Monika Petersen teeb kõiki ainult 200tk, soos tei…" at bounding box center [808, 703] width 1014 height 31
type textarea "Seda enam pole saadaval. Kuna Monika Petersen teeb kõiki ainult 200tk, siis tei…"
click at [1281, 729] on span "Saada" at bounding box center [1287, 733] width 42 height 13
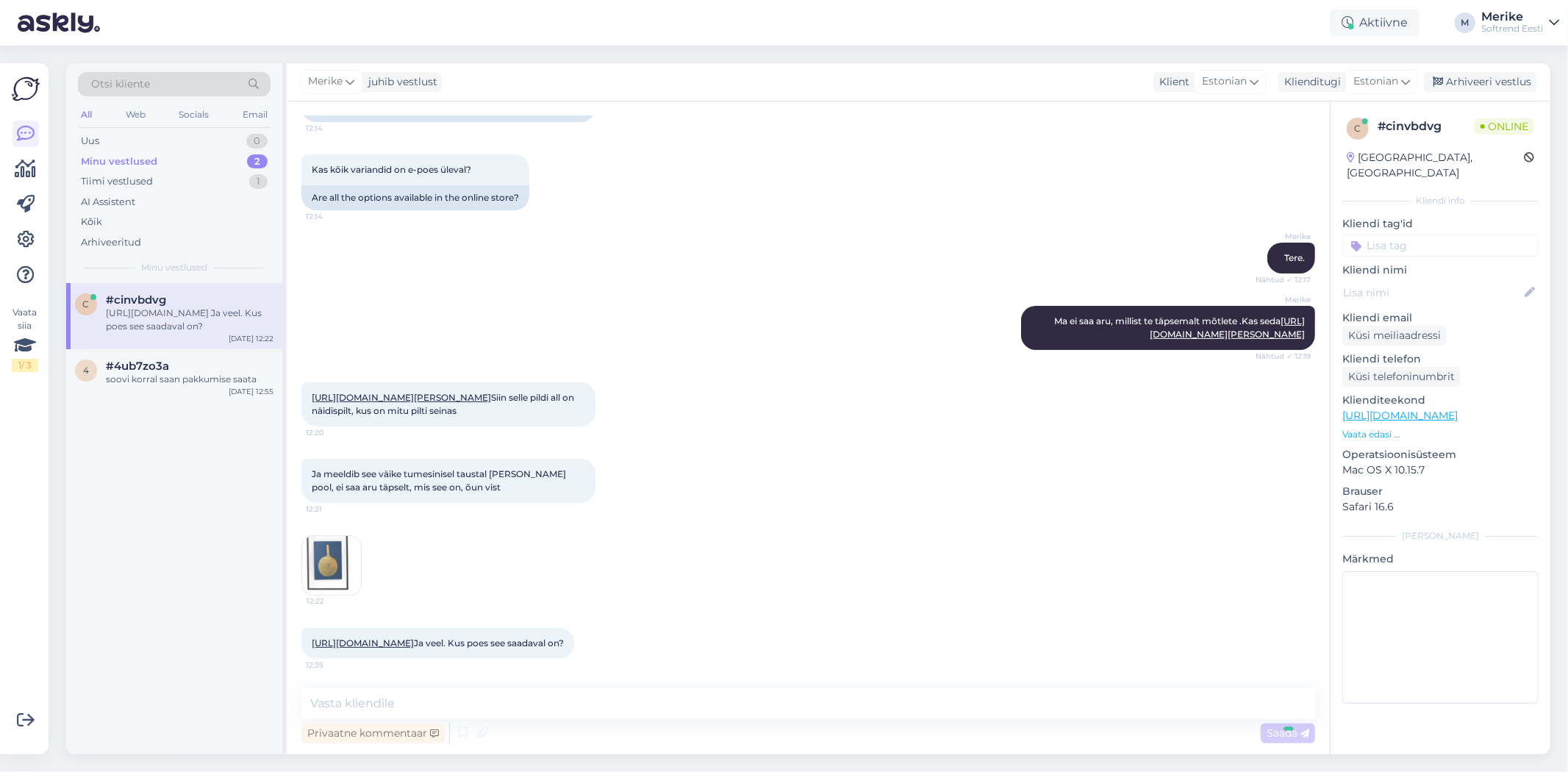
scroll to position [296, 0]
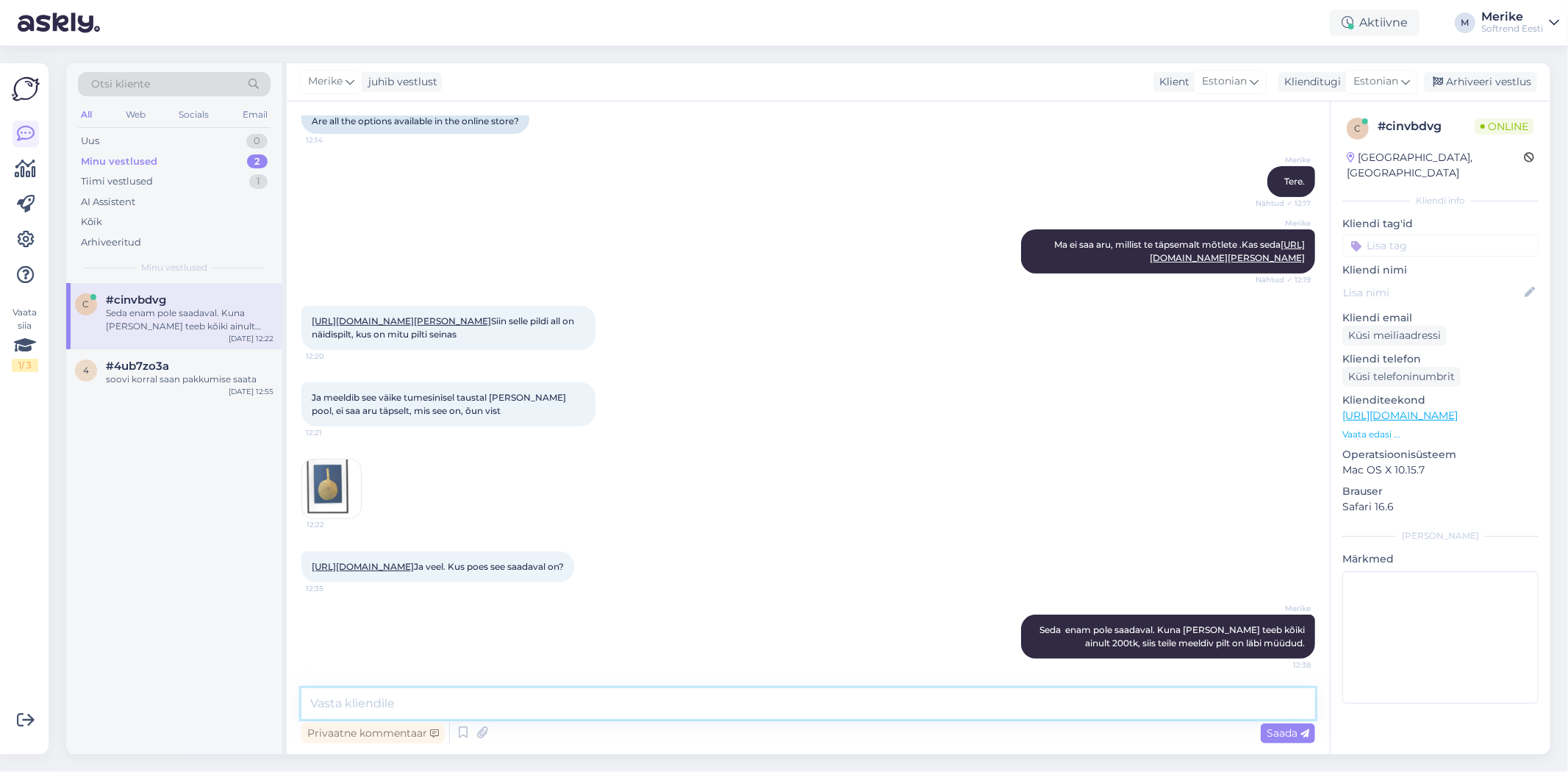
click at [343, 706] on textarea at bounding box center [808, 703] width 1014 height 31
click at [387, 703] on textarea "see on saaadaval :" at bounding box center [808, 703] width 1014 height 31
click at [464, 707] on textarea "see on saadaval :" at bounding box center [808, 703] width 1014 height 31
paste textarea "https://softrend.ee/toode/poster-fuusal/?product-category=41"
type textarea "see on saadaval : https://softrend.ee/toode/poster-fuusal/?product-category=41"
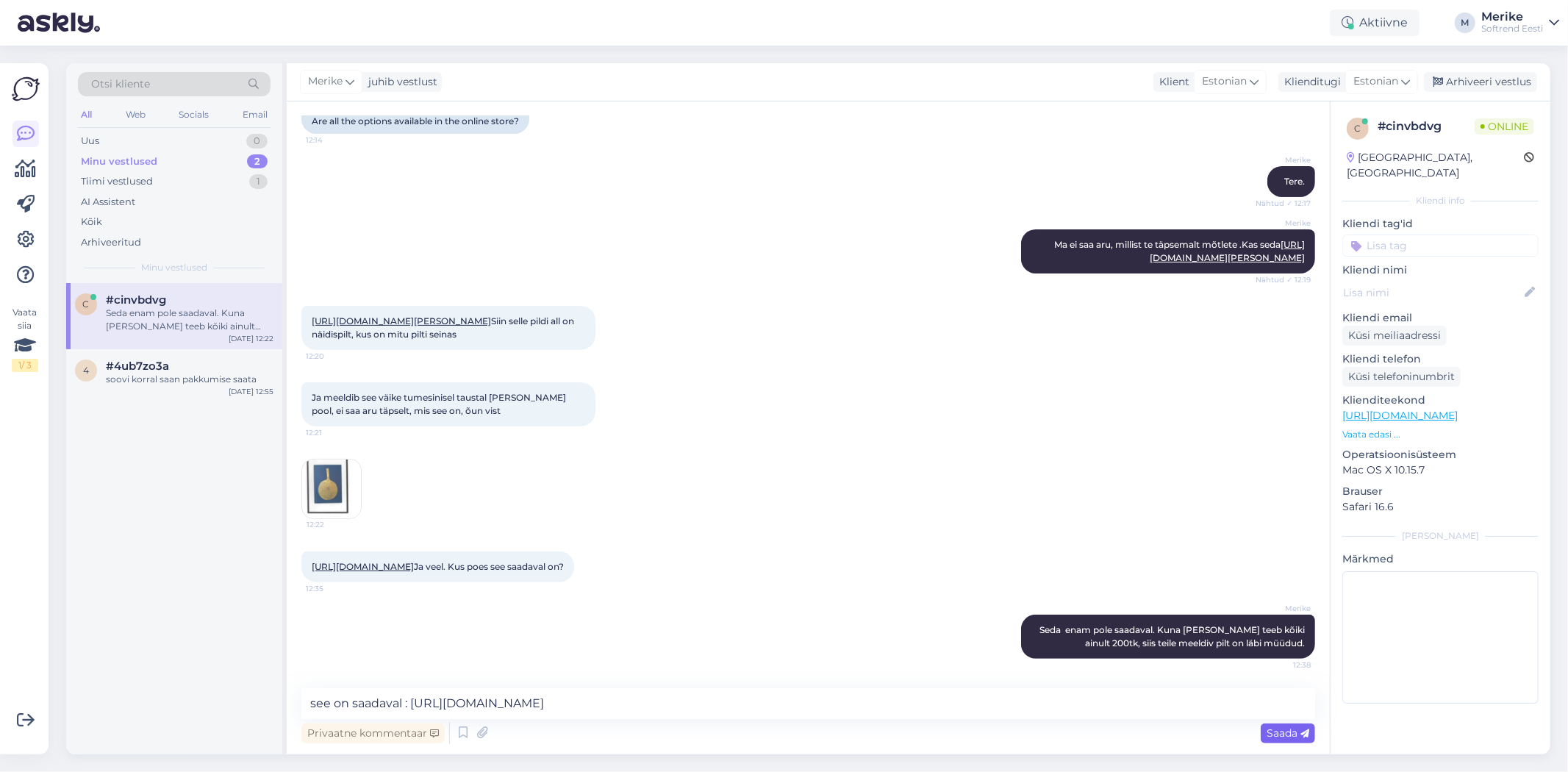
click at [1275, 733] on span "Saada" at bounding box center [1287, 733] width 42 height 13
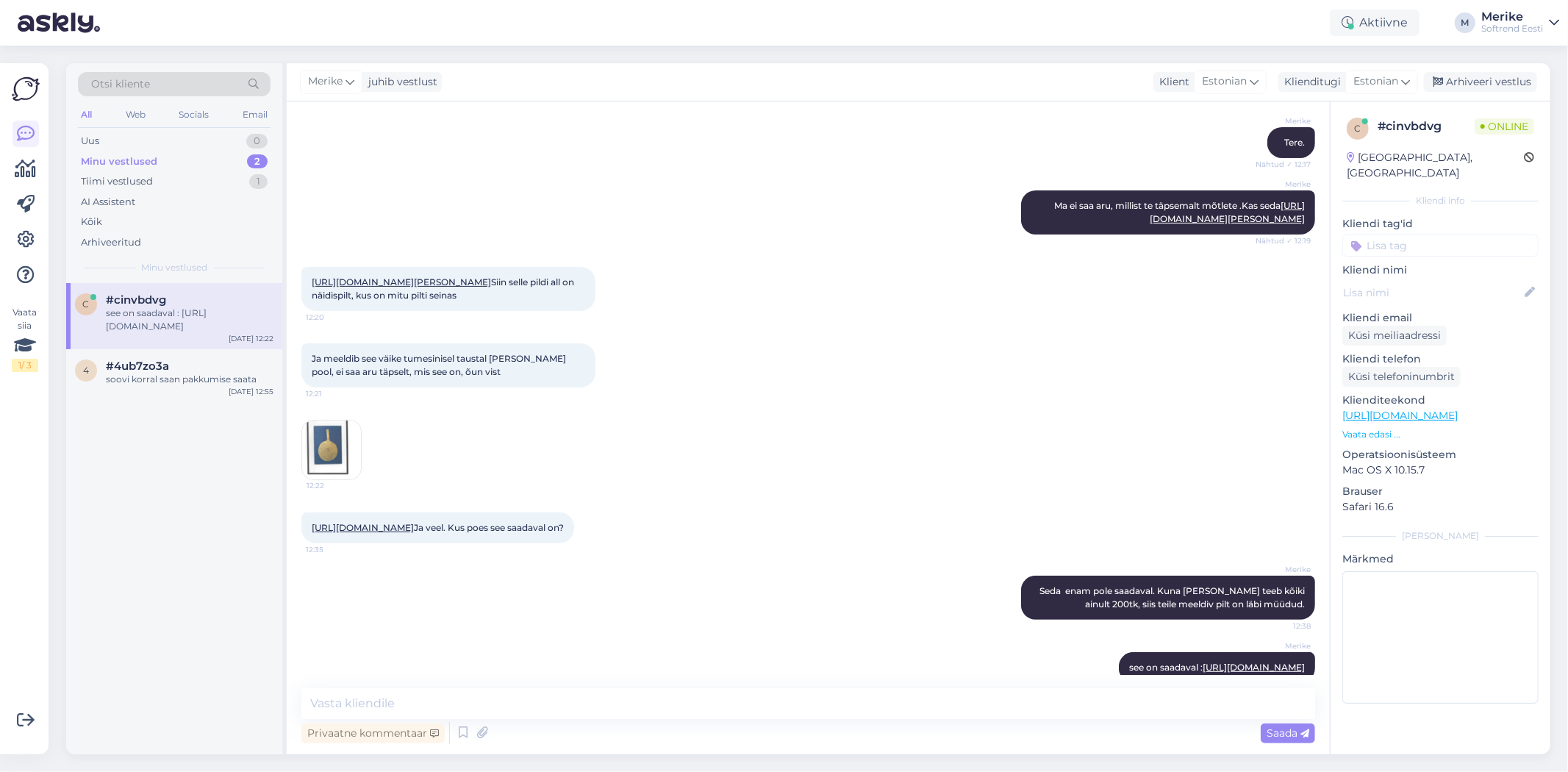
scroll to position [373, 0]
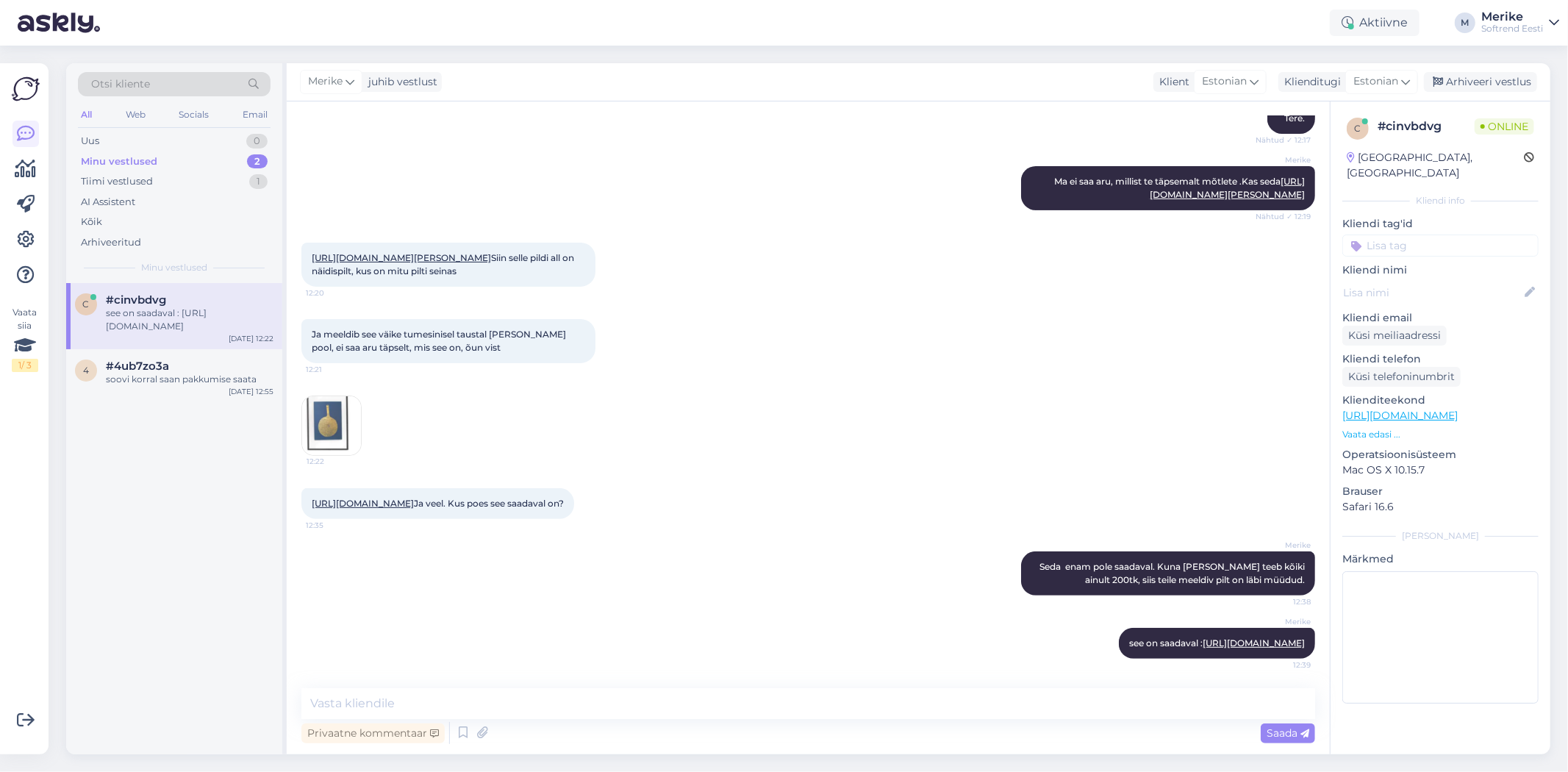
click at [118, 158] on div "Minu vestlused" at bounding box center [119, 161] width 76 height 15
click at [125, 179] on div "Tiimi vestlused" at bounding box center [116, 181] width 72 height 15
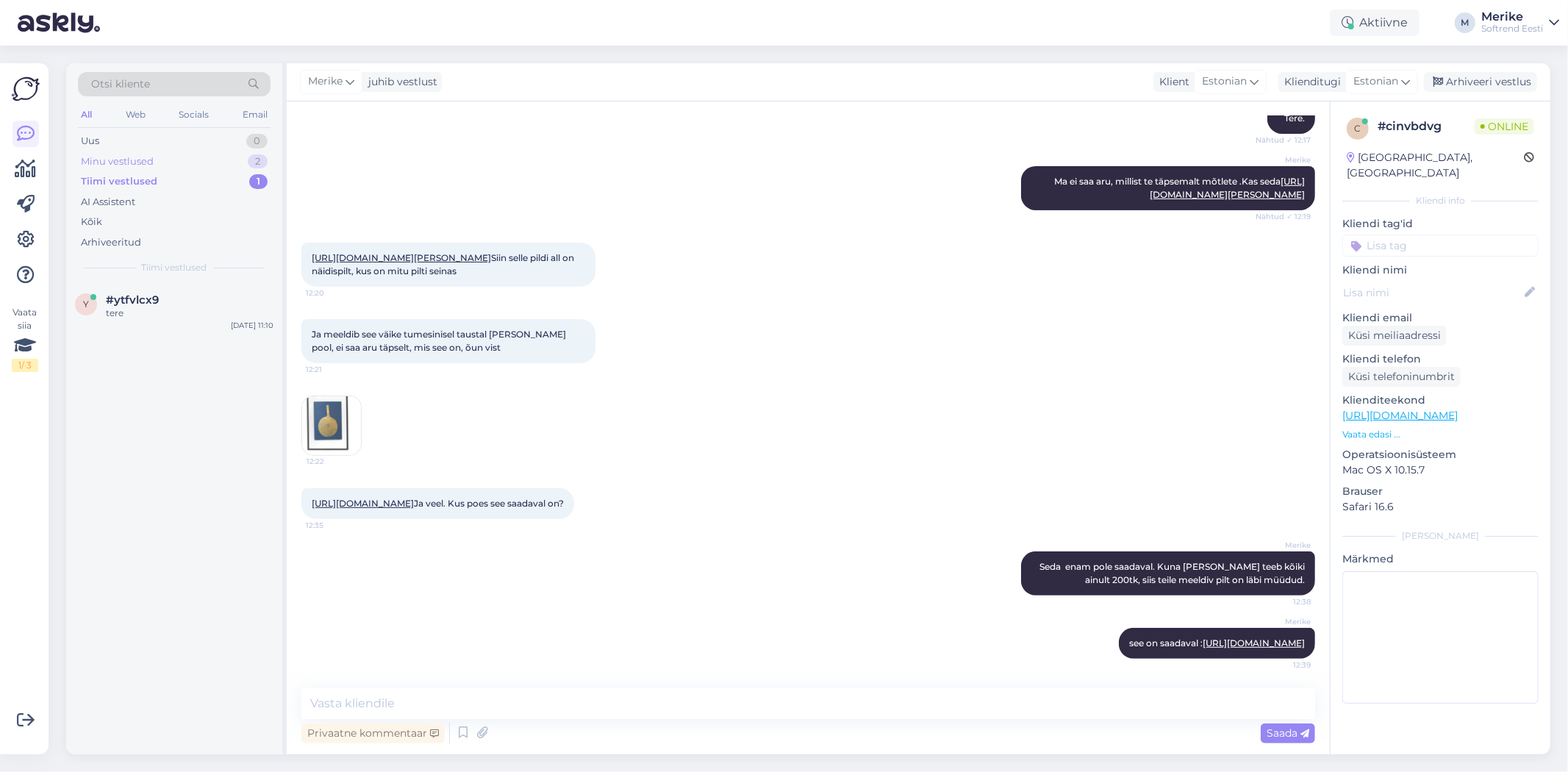
click at [99, 157] on div "Minu vestlused" at bounding box center [117, 161] width 72 height 15
click at [150, 321] on div "see on saadaval : https://softrend.ee/toode/poster-fuusal/?product-category=41" at bounding box center [189, 320] width 167 height 26
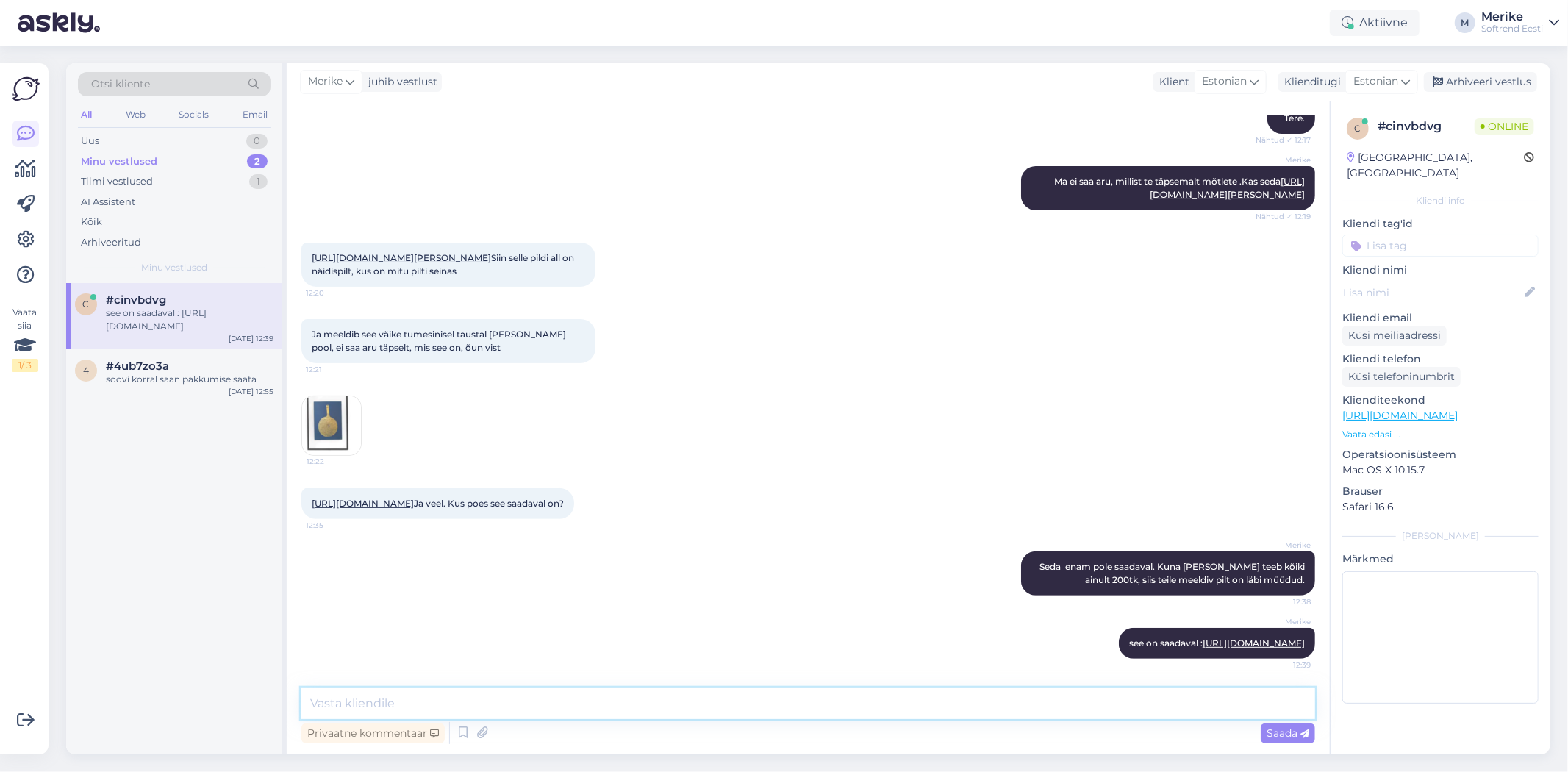
click at [346, 706] on textarea at bounding box center [808, 703] width 1014 height 31
drag, startPoint x: 430, startPoint y: 703, endPoint x: 422, endPoint y: 700, distance: 8.5
click at [422, 700] on textarea "Salongides" at bounding box center [808, 703] width 1014 height 31
type textarea "Salongides võib olla rohkem pilte, kui e-poes."
click at [1283, 733] on span "Saada" at bounding box center [1287, 733] width 42 height 13
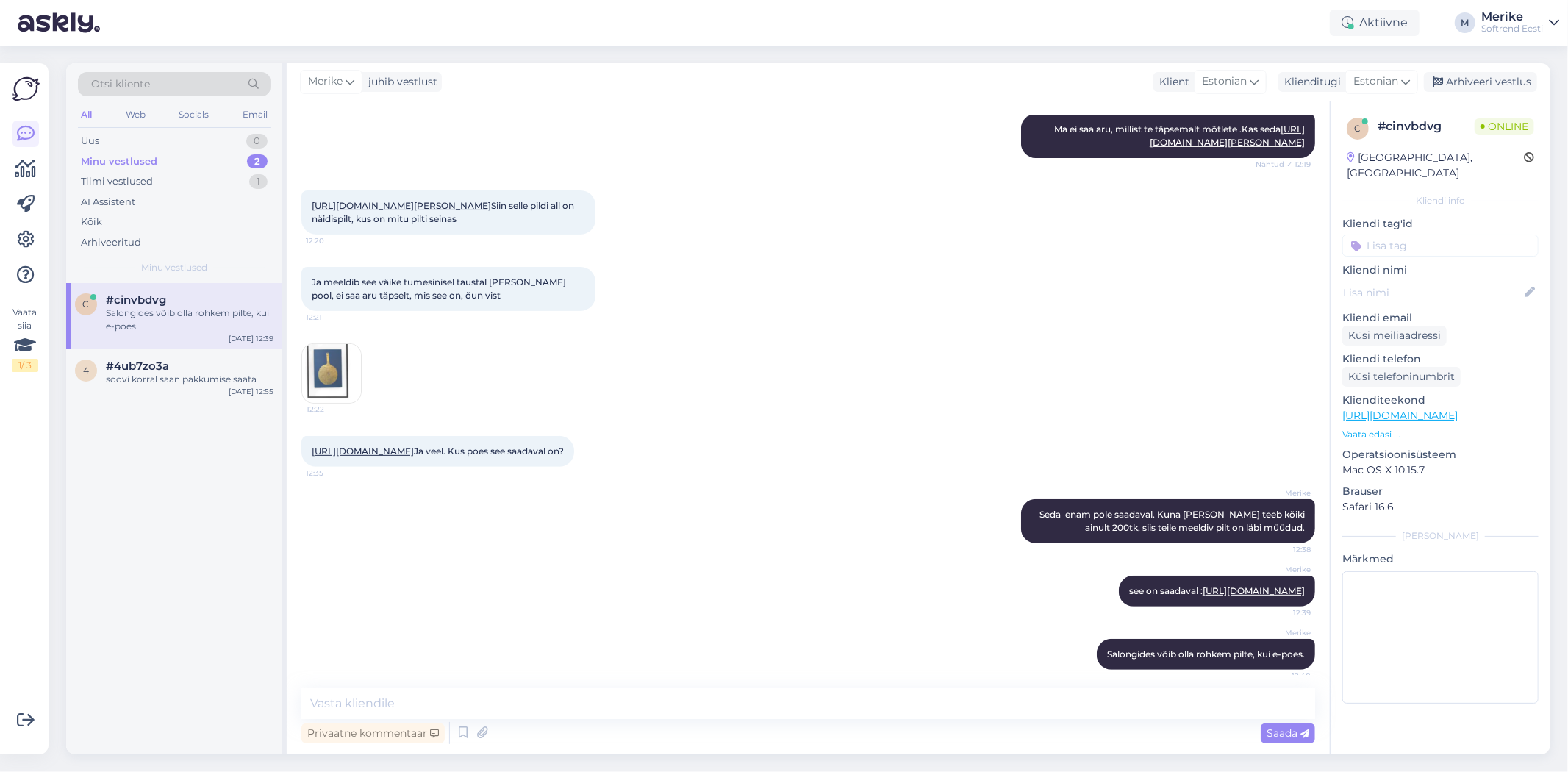
scroll to position [436, 0]
